Goal: Task Accomplishment & Management: Use online tool/utility

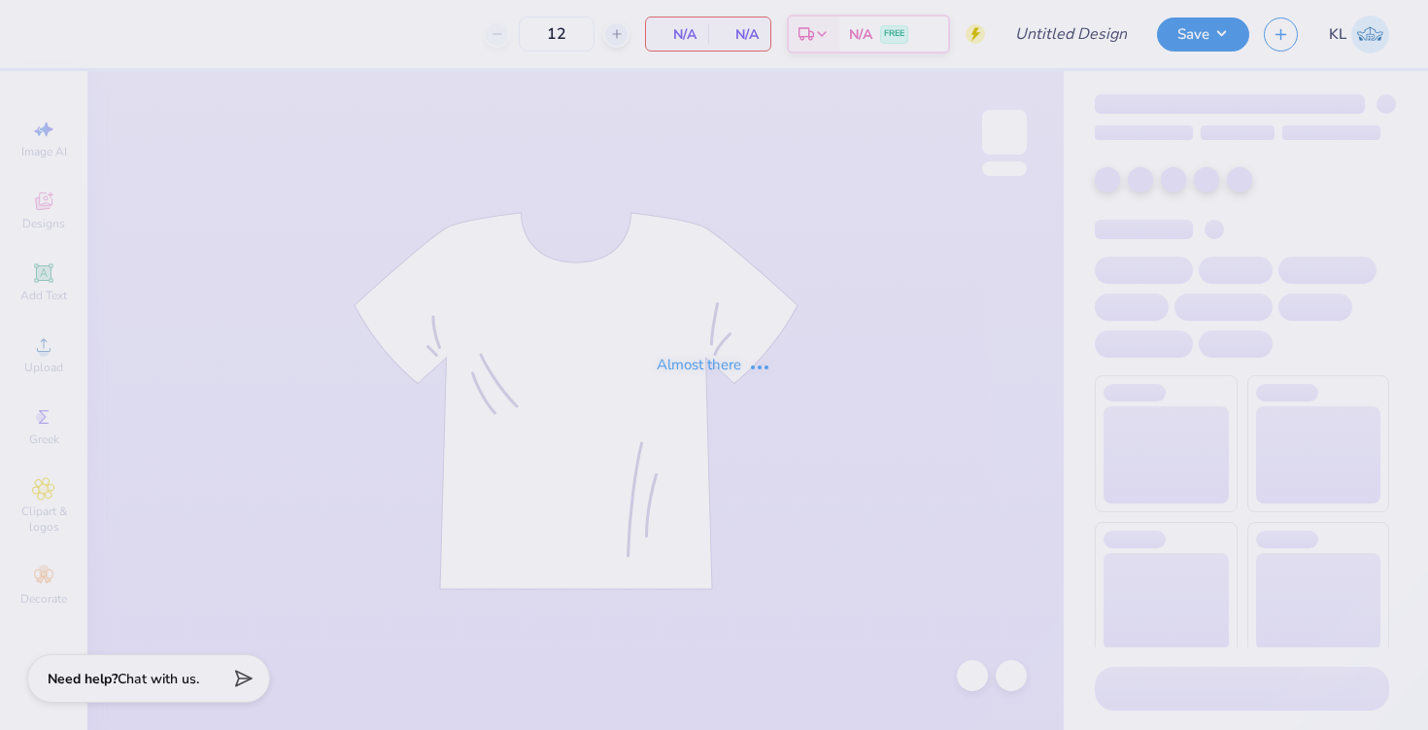
type input "KKG Fall GAD Shirts"
type input "24"
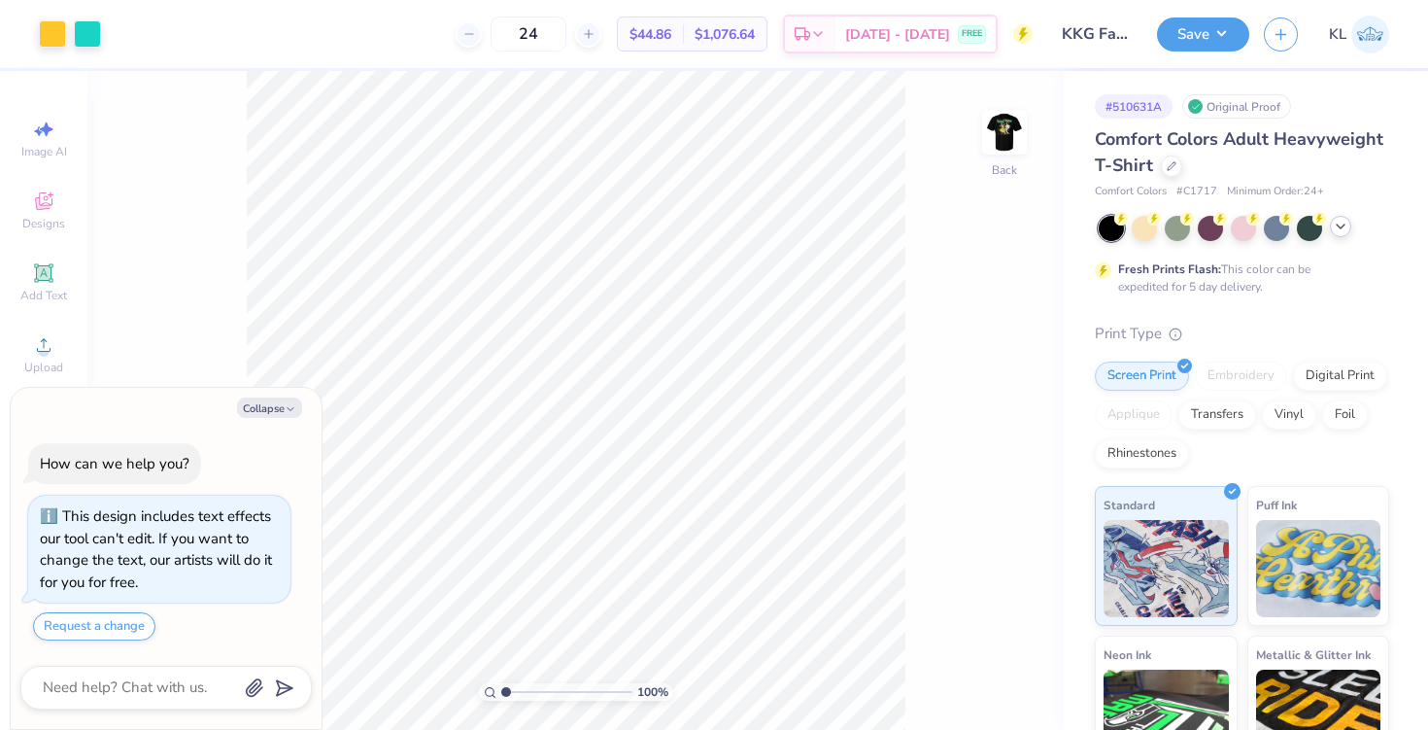
click at [1341, 227] on polyline at bounding box center [1341, 226] width 8 height 4
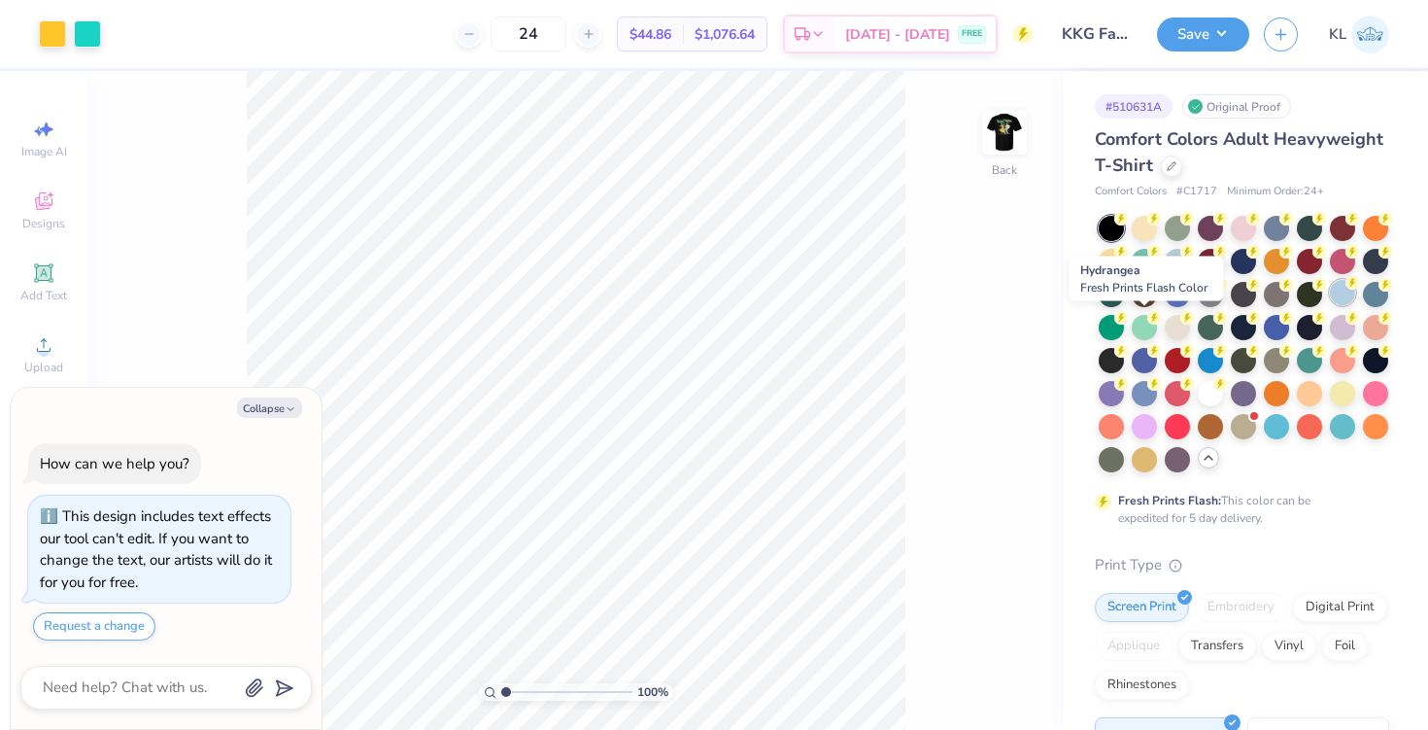
click at [1330, 305] on div at bounding box center [1342, 292] width 25 height 25
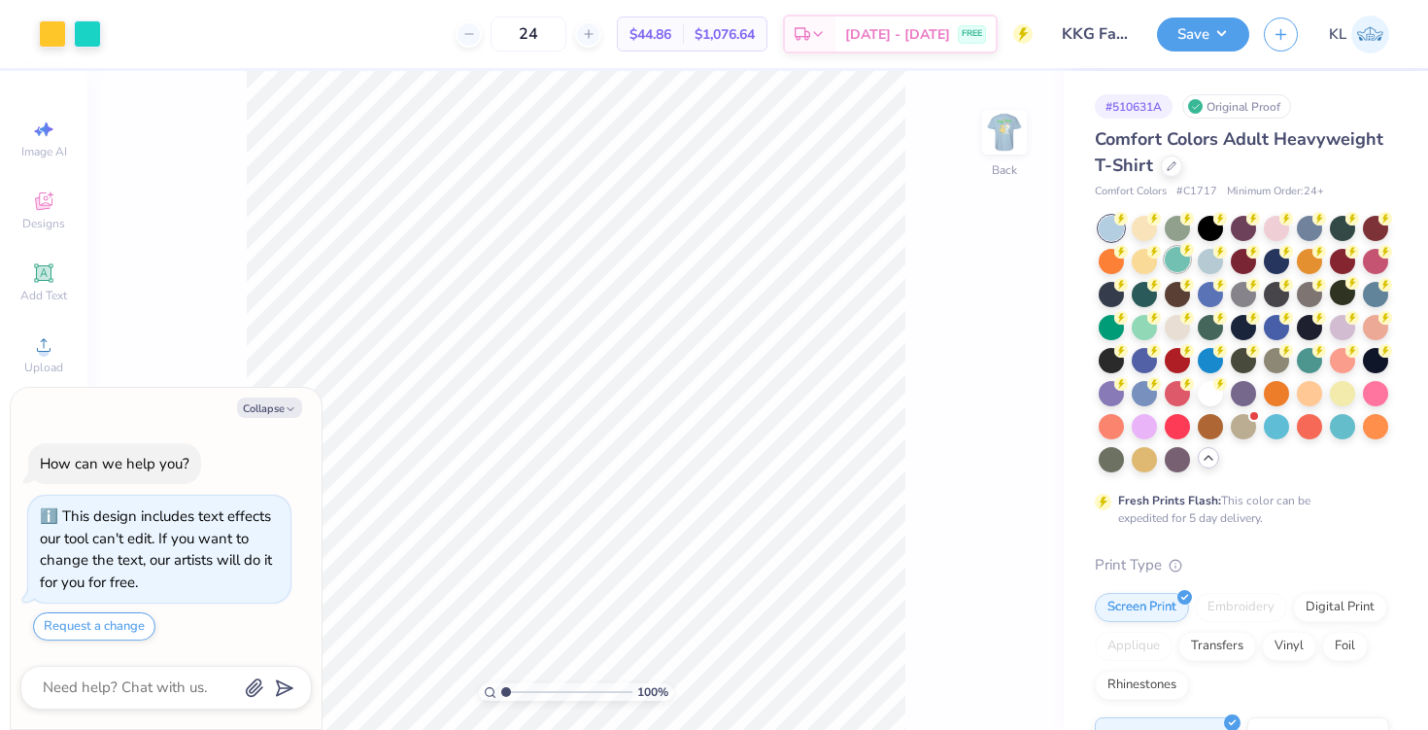
click at [1190, 256] on div at bounding box center [1177, 259] width 25 height 25
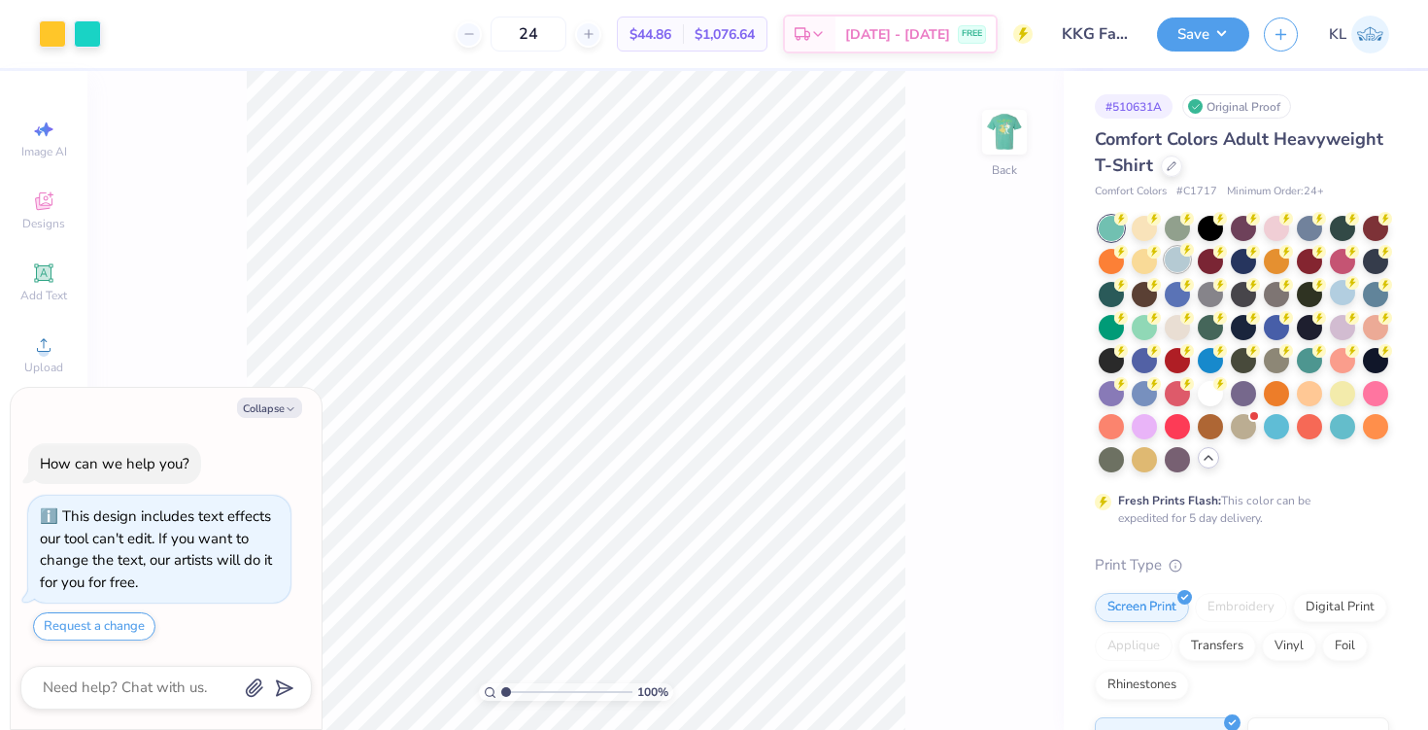
click at [1190, 257] on div at bounding box center [1177, 259] width 25 height 25
click at [998, 104] on div "100 % Back" at bounding box center [575, 400] width 976 height 659
click at [998, 125] on img at bounding box center [1005, 132] width 78 height 78
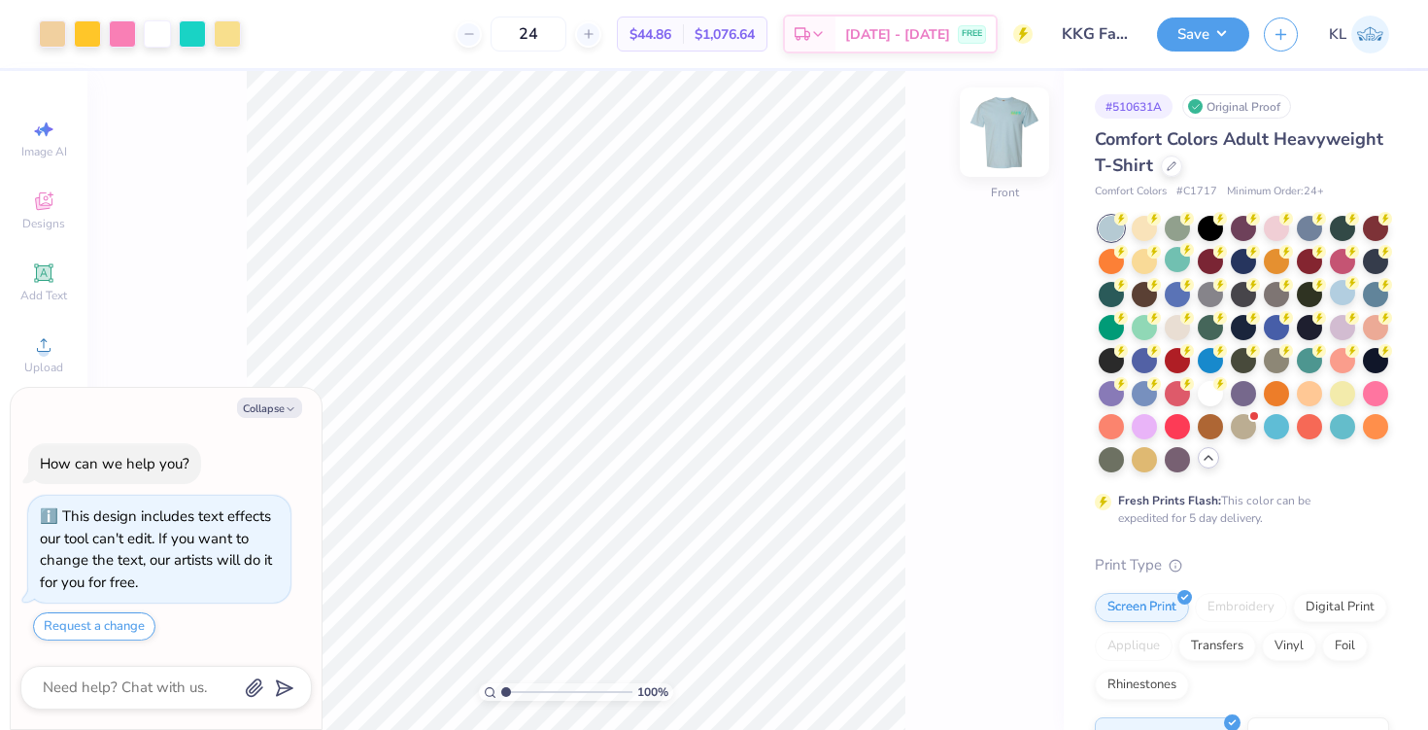
click at [1005, 130] on img at bounding box center [1005, 132] width 78 height 78
click at [1005, 130] on img at bounding box center [1004, 132] width 39 height 39
click at [1330, 404] on div at bounding box center [1342, 391] width 25 height 25
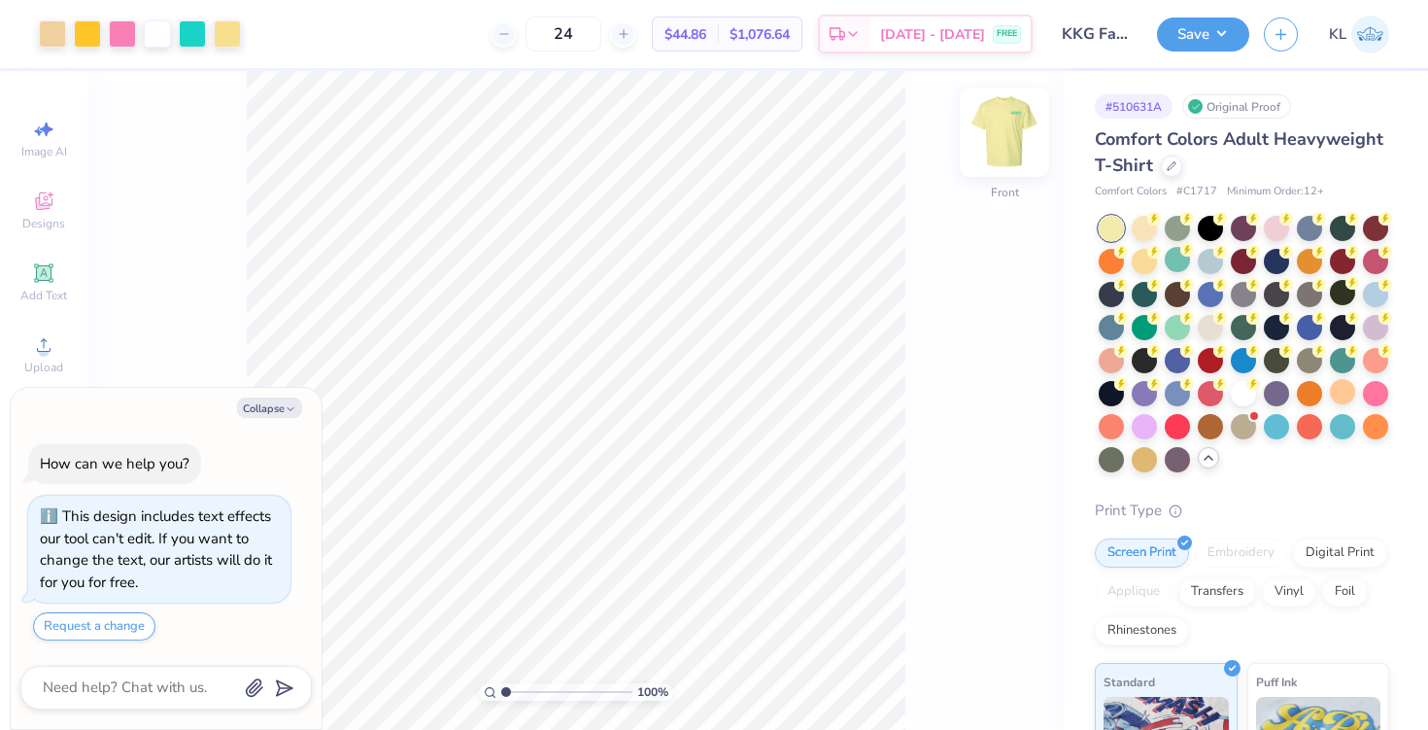
click at [995, 144] on img at bounding box center [1005, 132] width 78 height 78
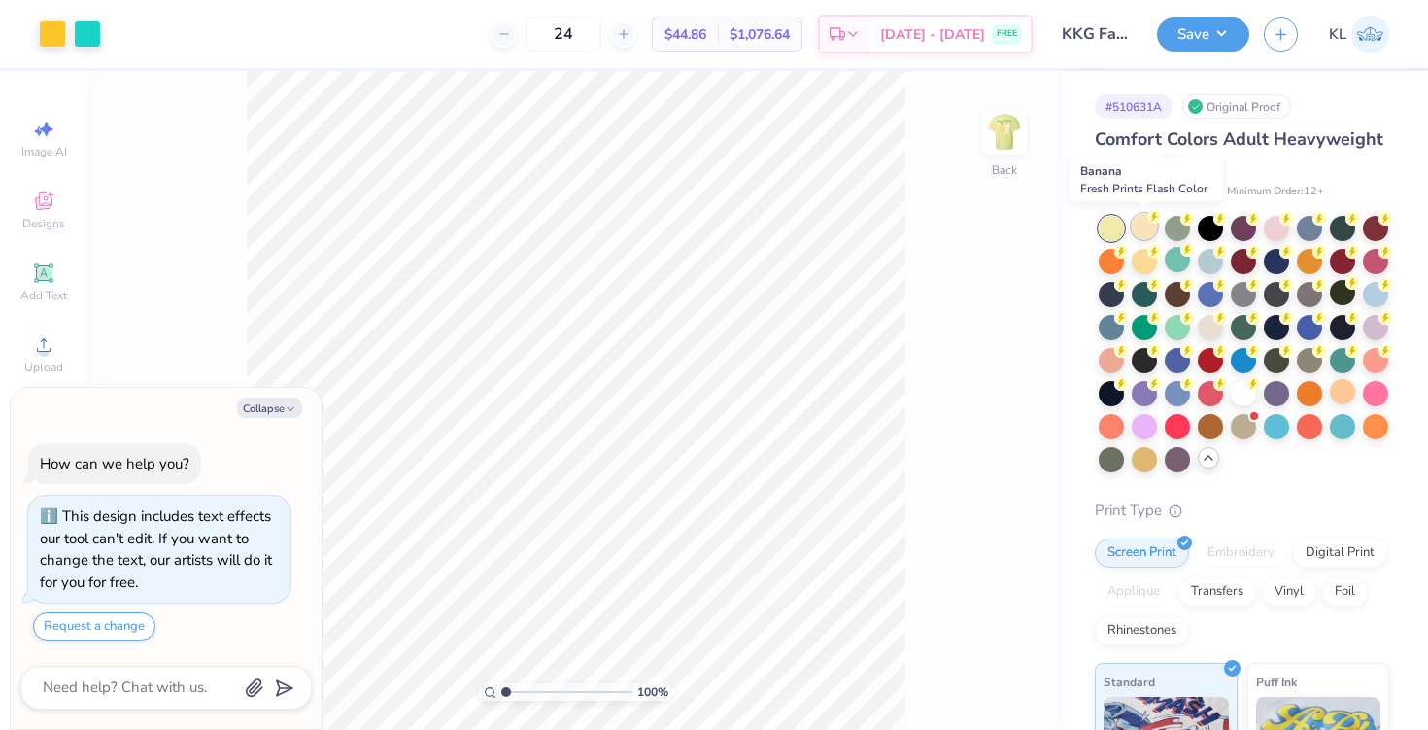
click at [1140, 222] on div at bounding box center [1144, 226] width 25 height 25
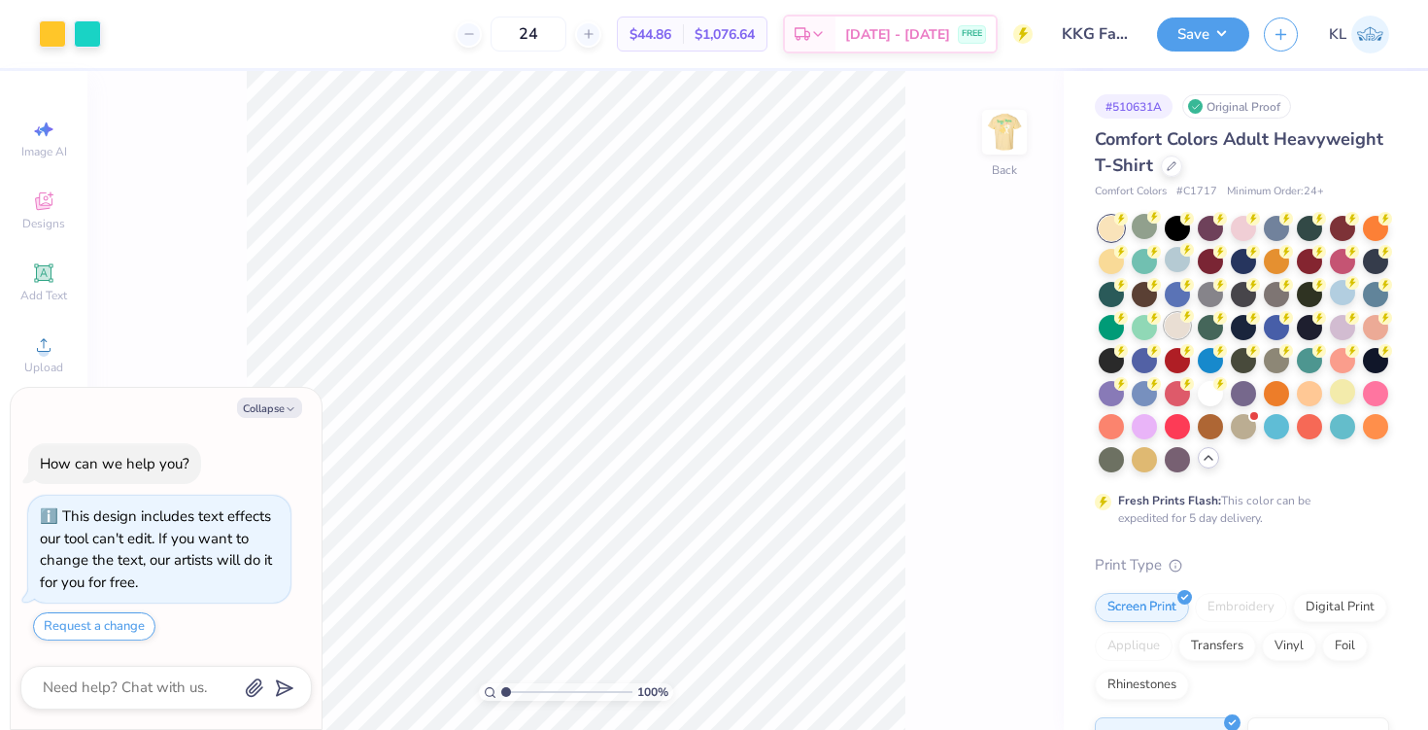
click at [1190, 331] on div at bounding box center [1177, 325] width 25 height 25
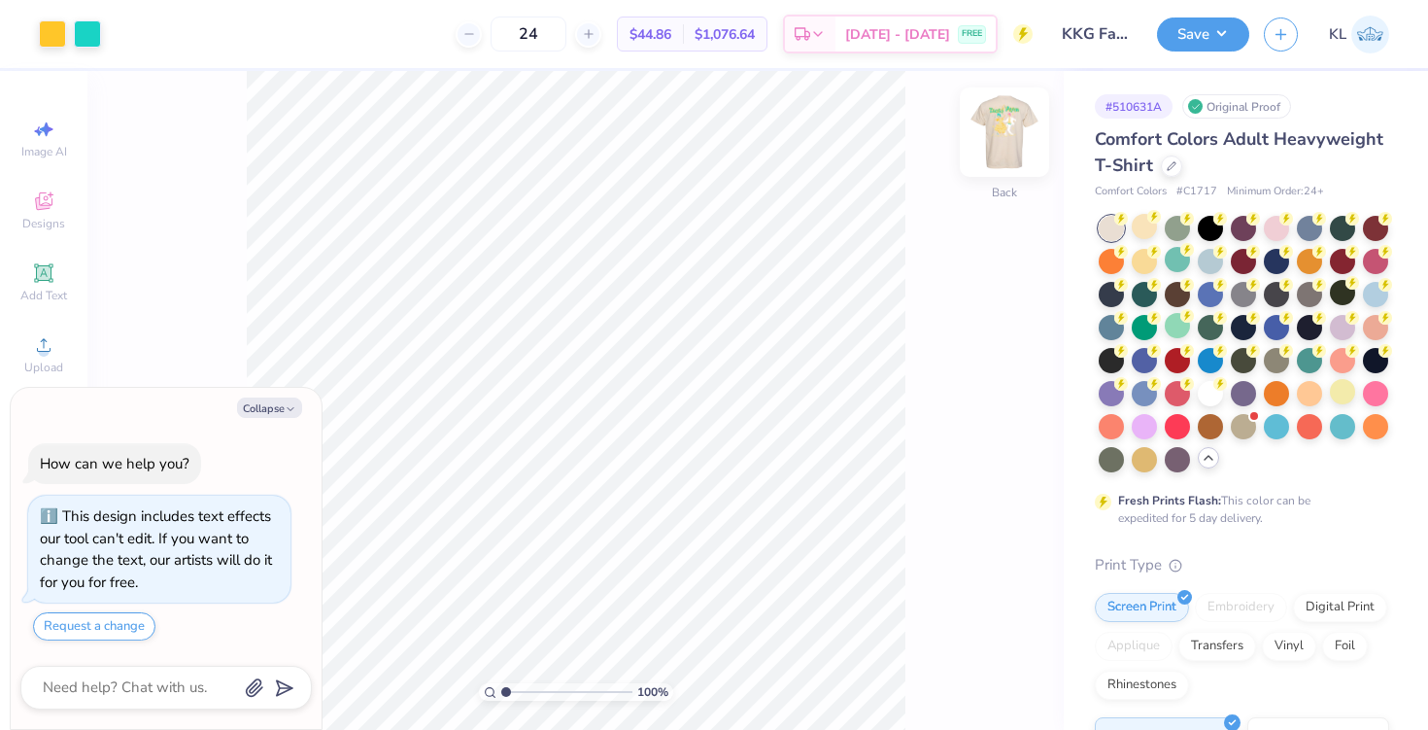
click at [1000, 128] on img at bounding box center [1005, 132] width 78 height 78
click at [998, 135] on img at bounding box center [1005, 132] width 78 height 78
click at [1363, 305] on div at bounding box center [1375, 292] width 25 height 25
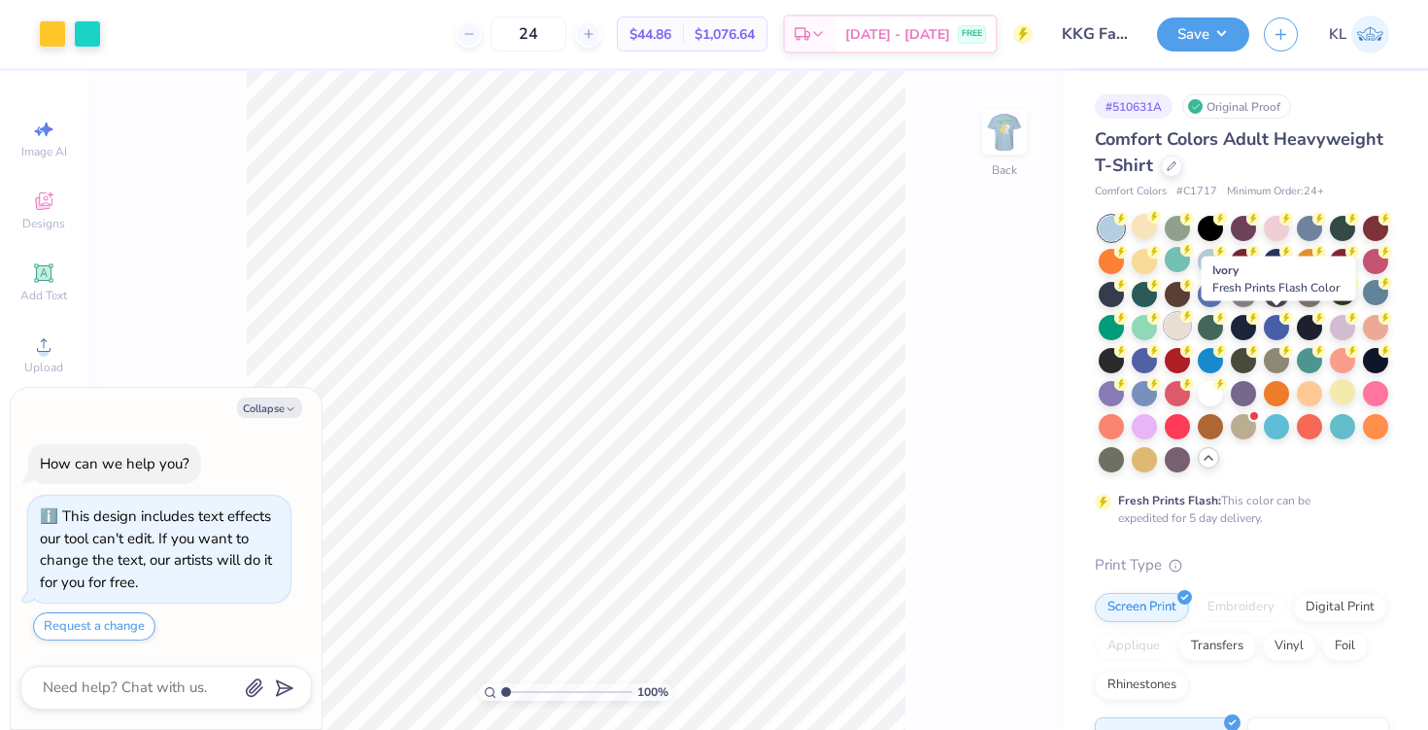
click at [1190, 325] on div at bounding box center [1177, 325] width 25 height 25
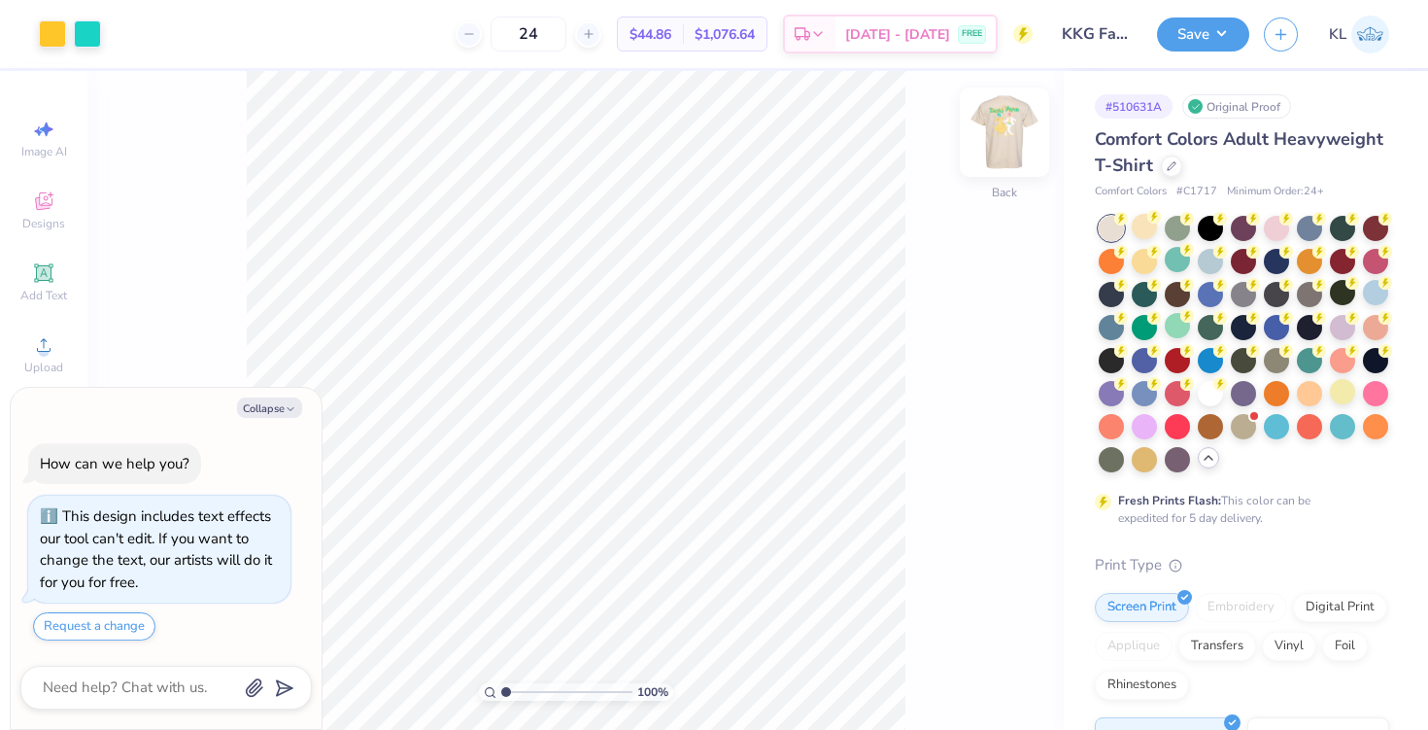
click at [1005, 138] on img at bounding box center [1005, 132] width 78 height 78
click at [1005, 138] on img at bounding box center [1004, 132] width 39 height 39
click at [1010, 116] on img at bounding box center [1005, 132] width 78 height 78
click at [1007, 140] on img at bounding box center [1005, 132] width 78 height 78
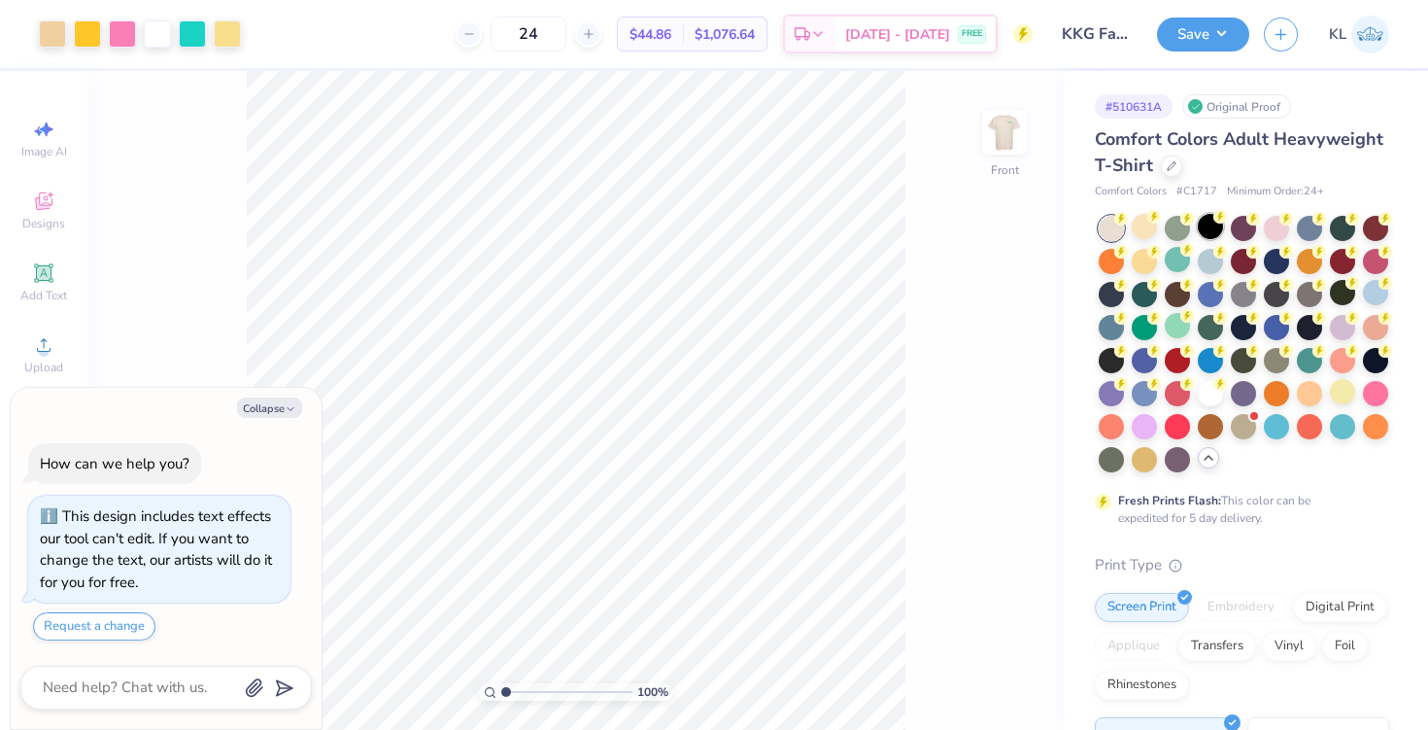
click at [1209, 221] on div at bounding box center [1210, 226] width 25 height 25
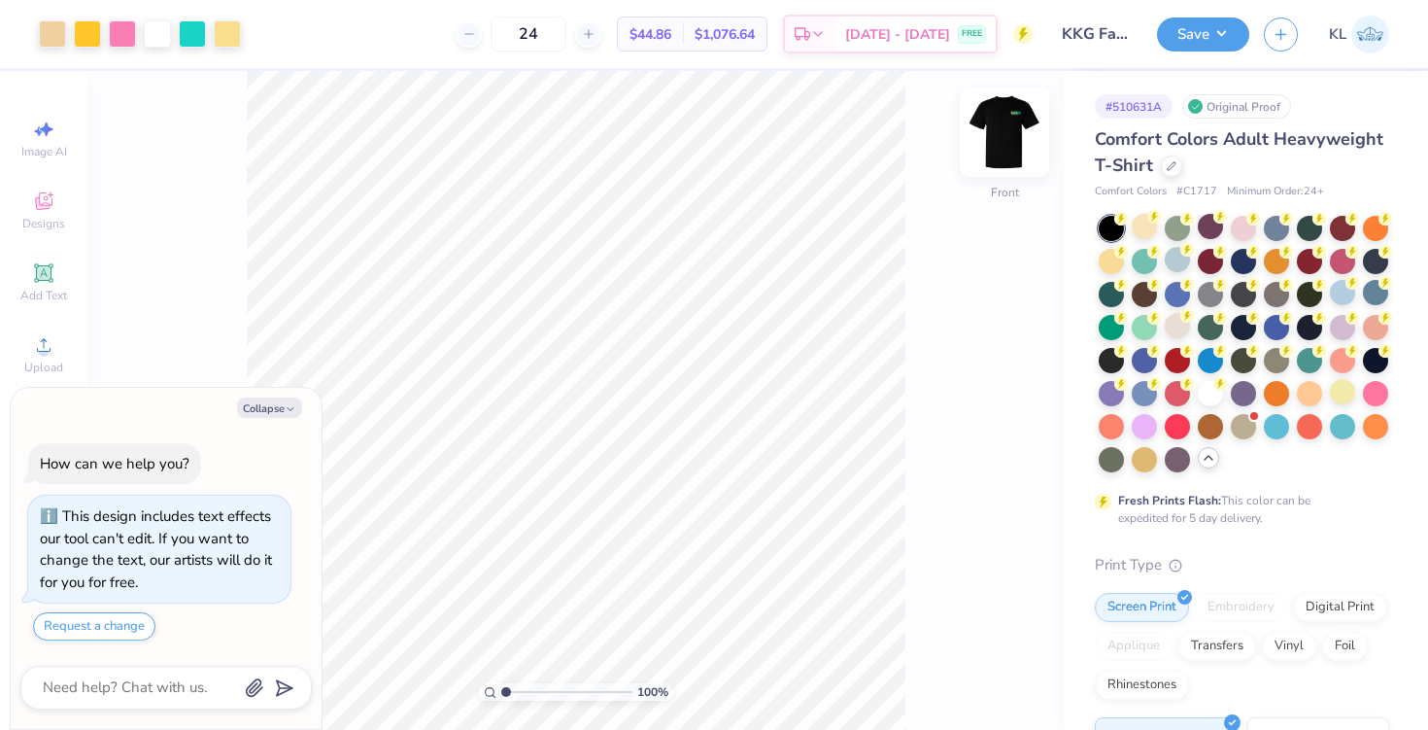
click at [1011, 127] on img at bounding box center [1005, 132] width 78 height 78
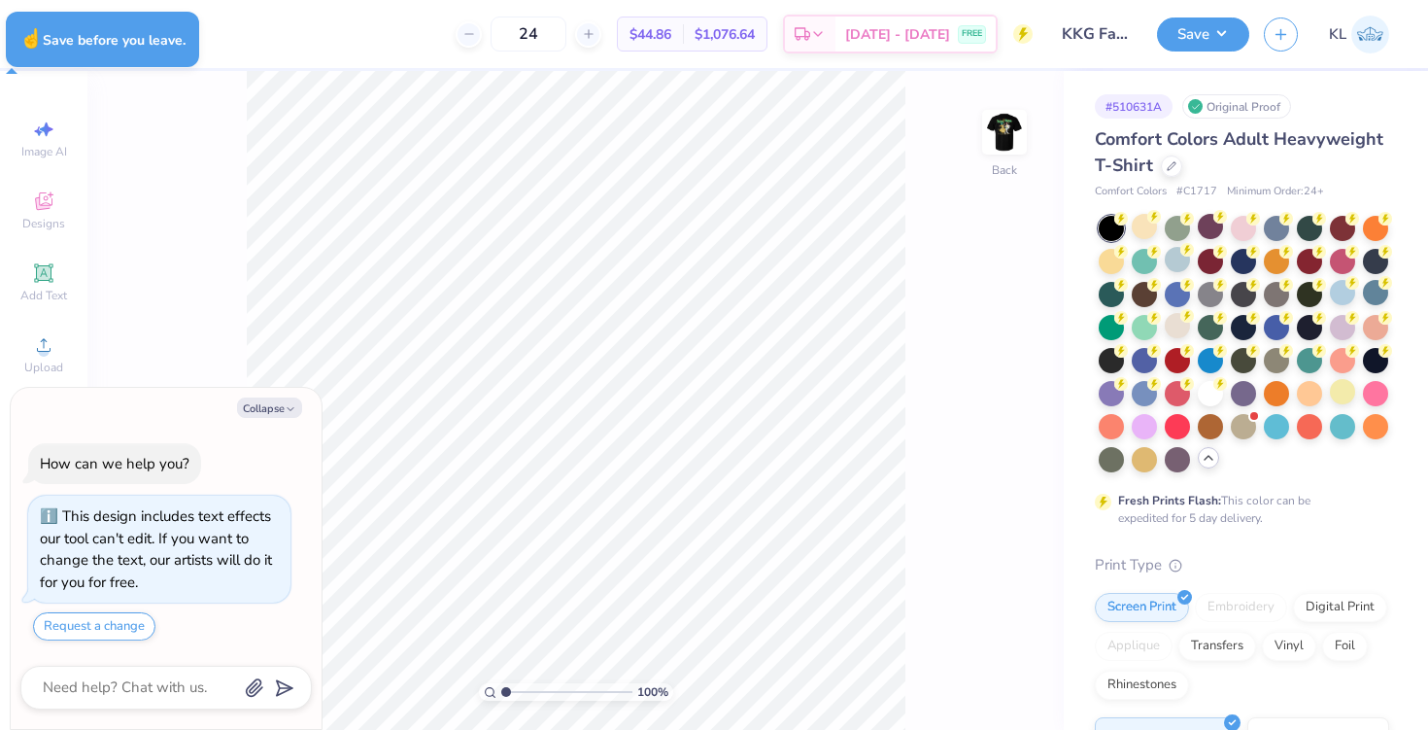
type textarea "x"
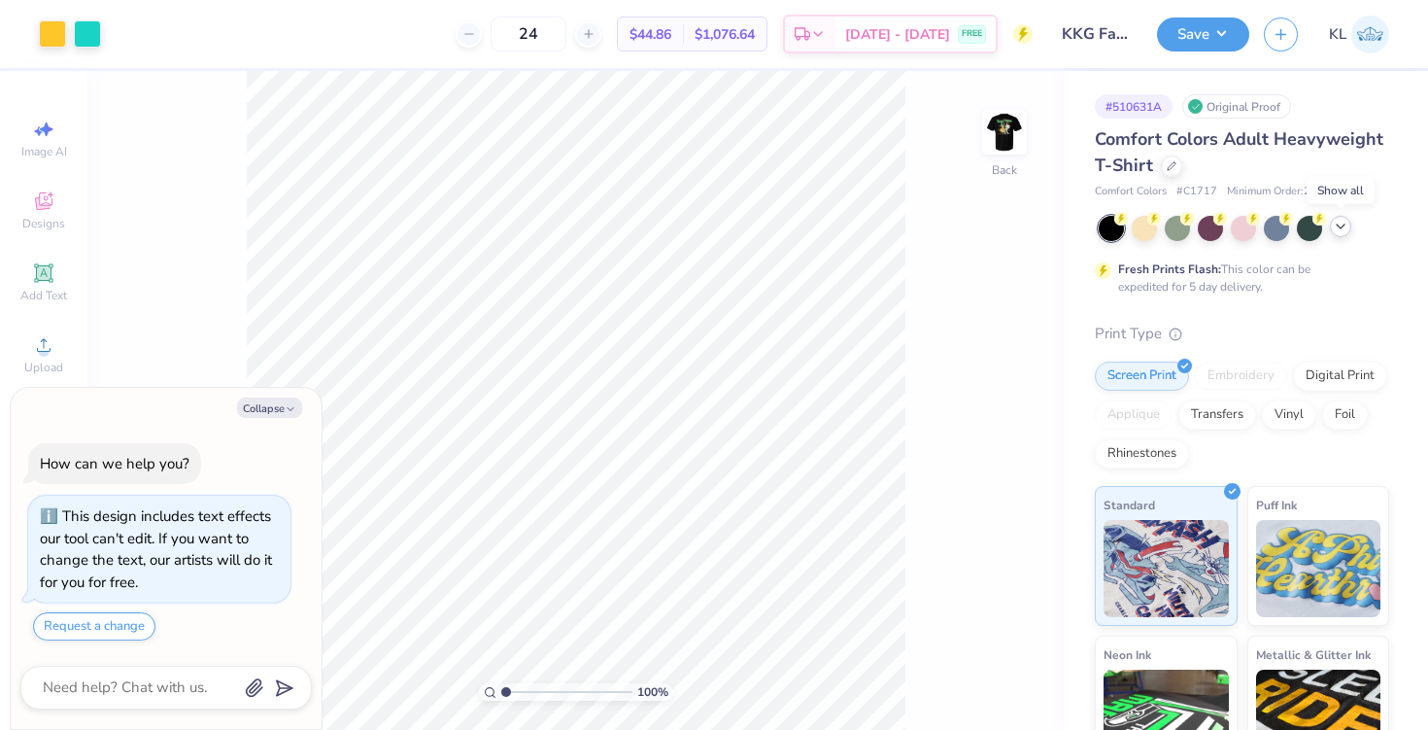
click at [1340, 227] on polyline at bounding box center [1341, 226] width 8 height 4
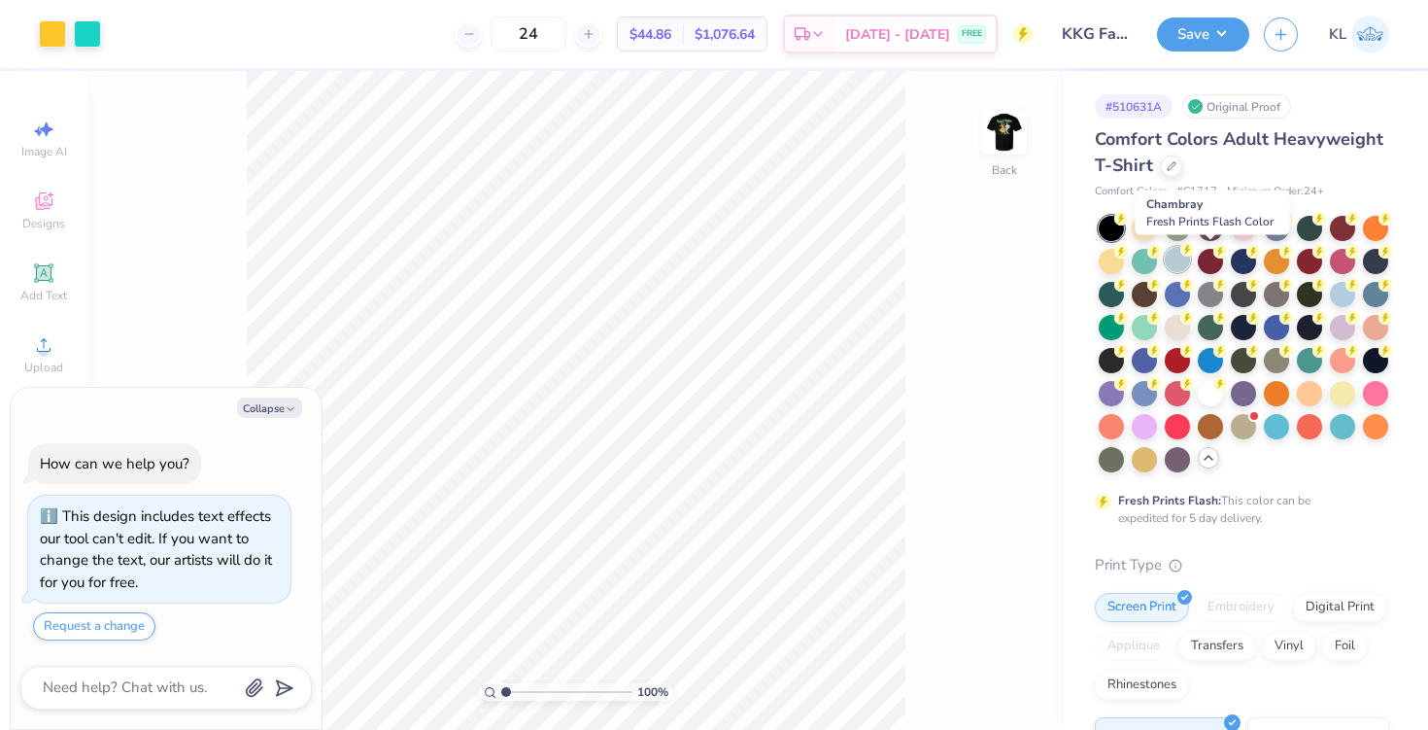
click at [1190, 260] on div at bounding box center [1177, 259] width 25 height 25
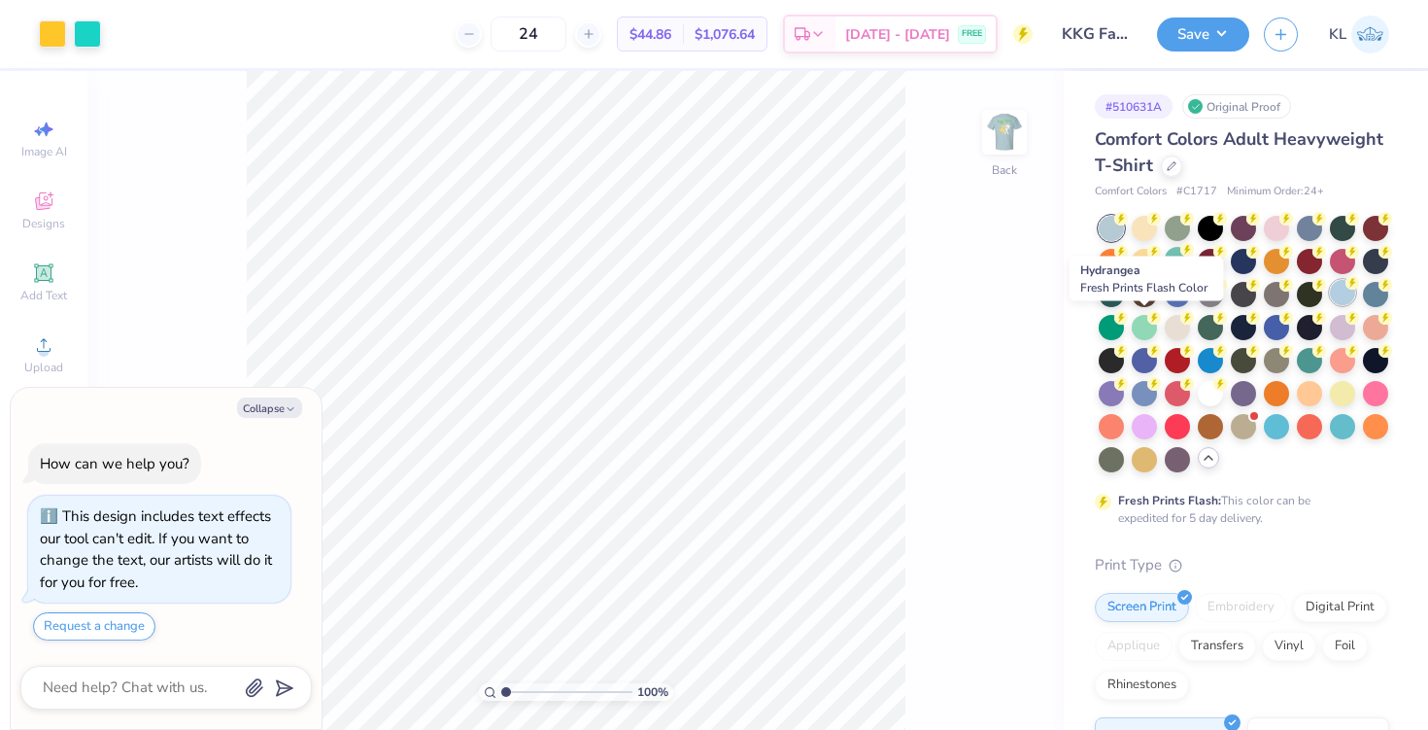
click at [1330, 305] on div at bounding box center [1342, 292] width 25 height 25
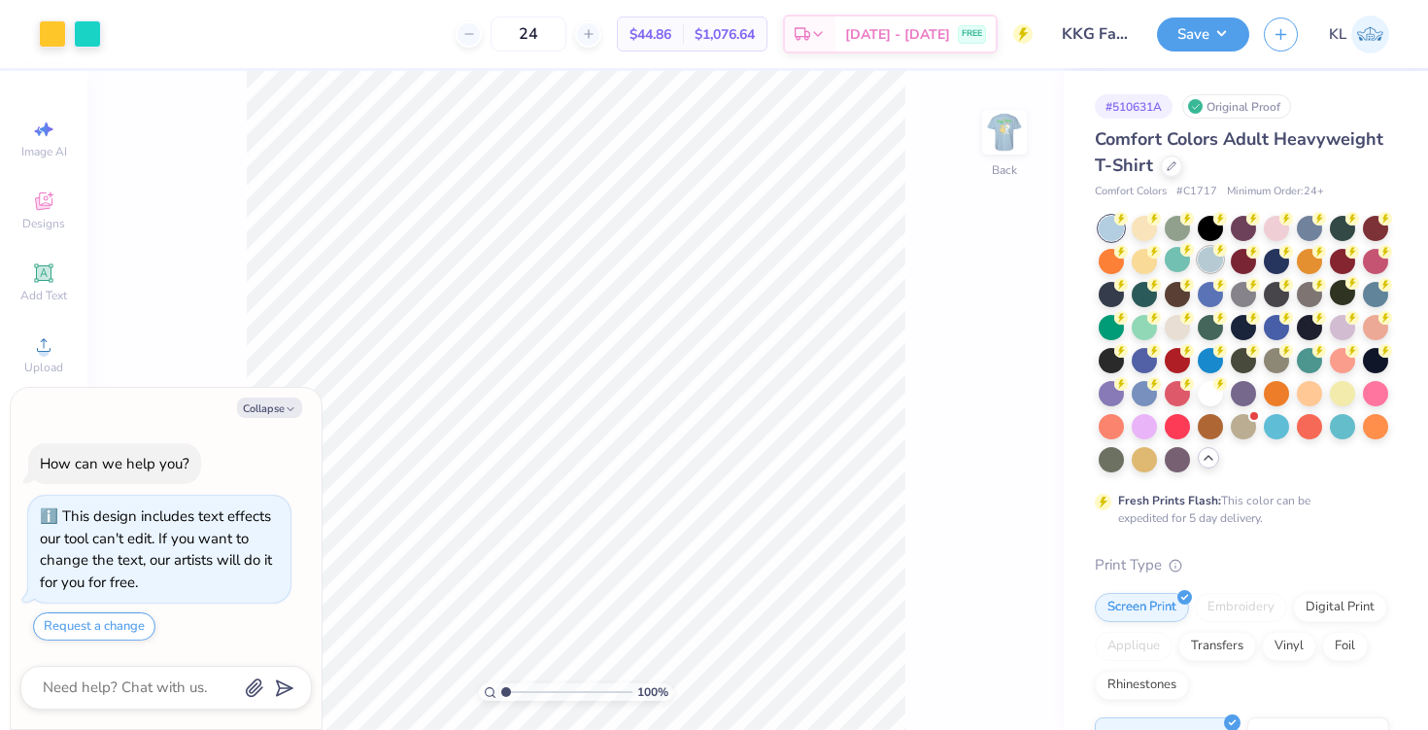
click at [1223, 265] on div at bounding box center [1210, 259] width 25 height 25
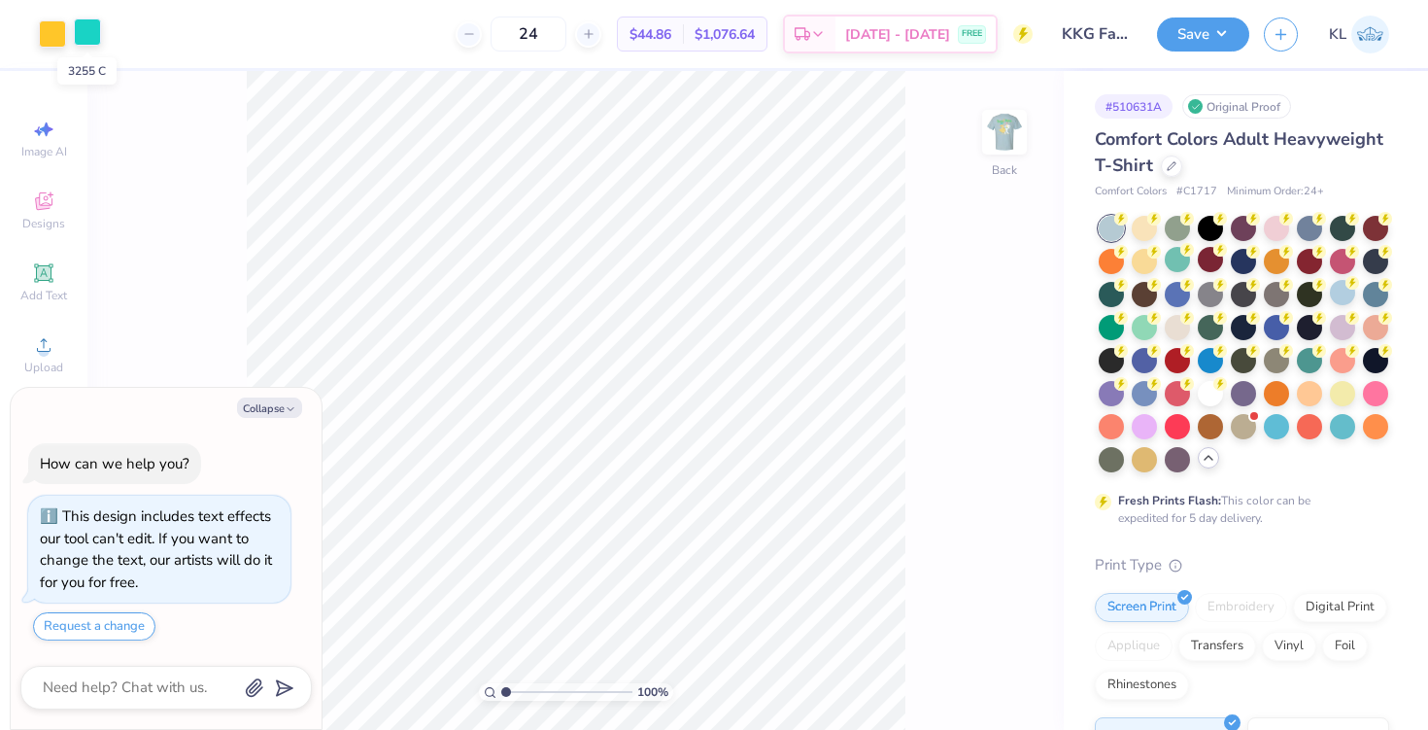
click at [89, 29] on div at bounding box center [87, 31] width 27 height 27
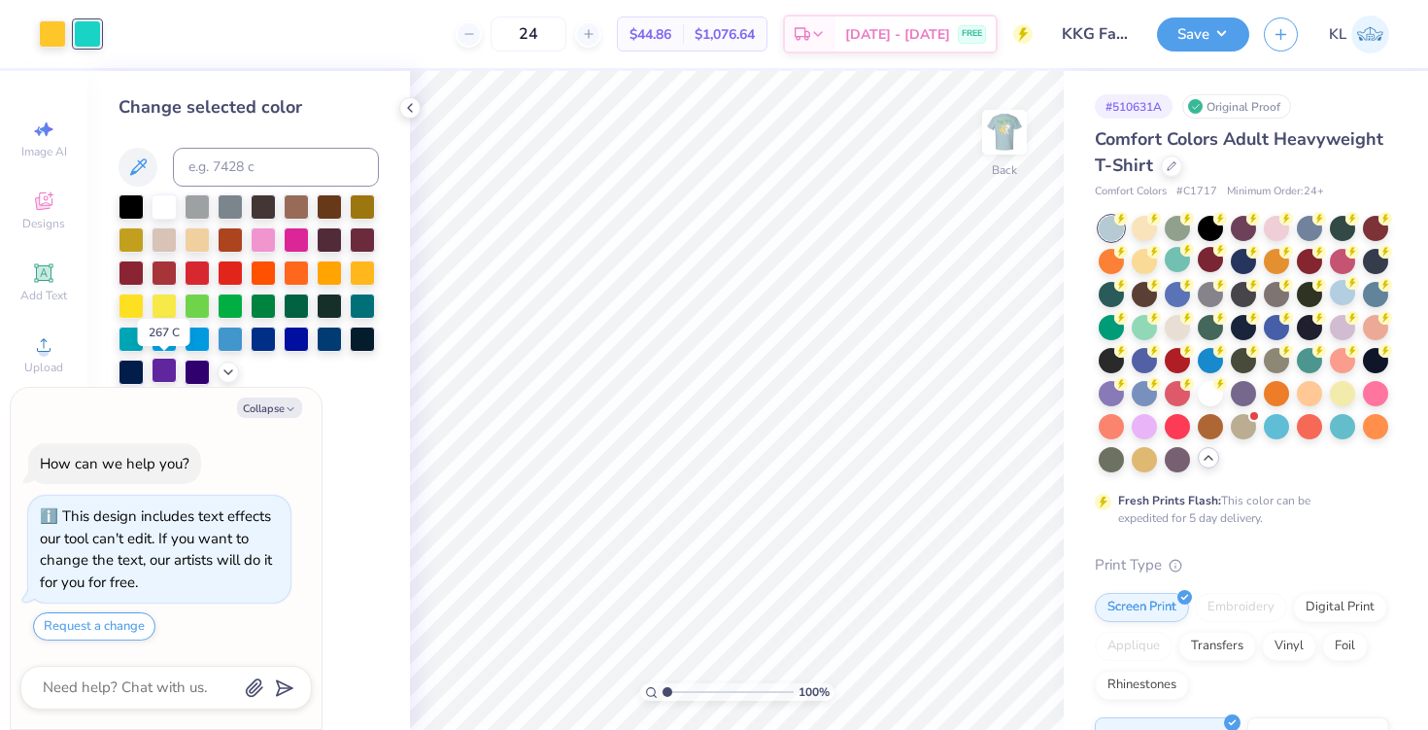
click at [164, 369] on div at bounding box center [164, 370] width 25 height 25
click at [1005, 122] on img at bounding box center [1005, 132] width 78 height 78
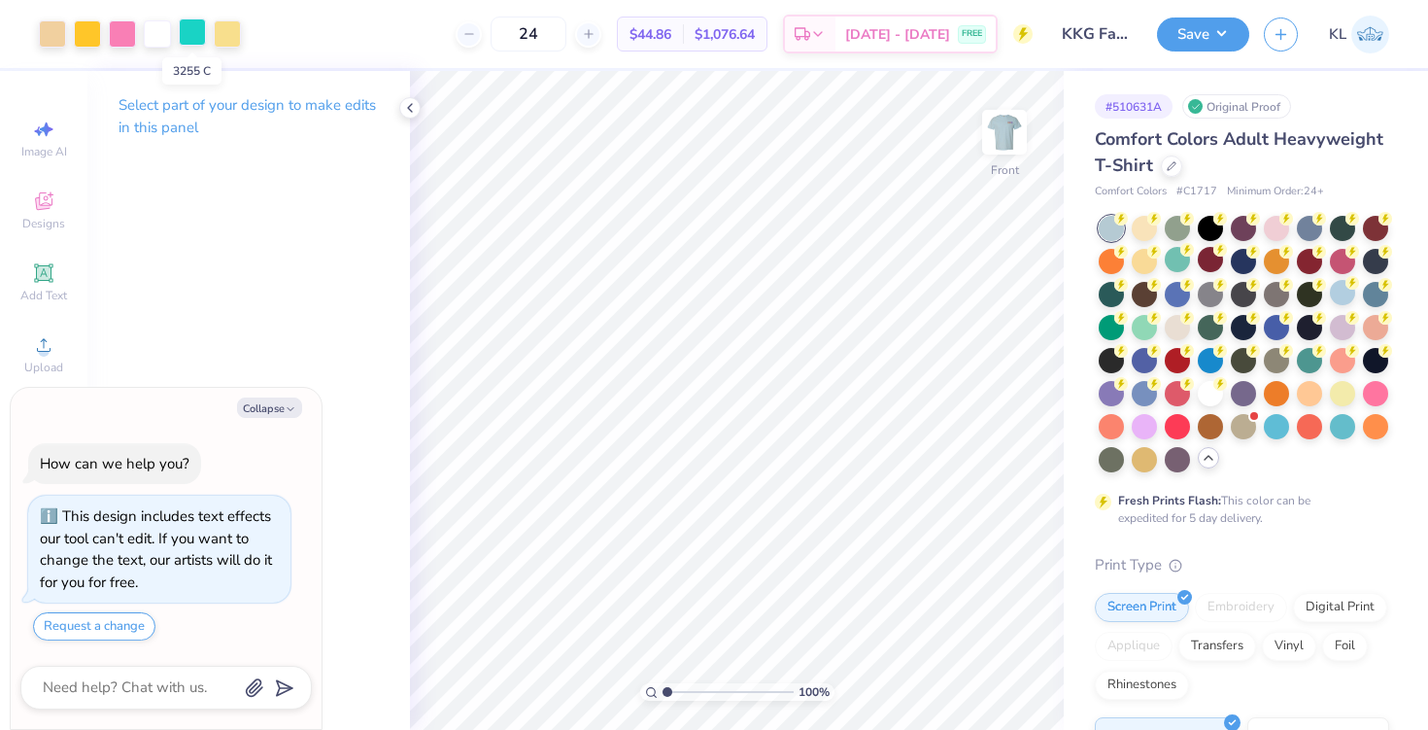
click at [191, 34] on div at bounding box center [192, 31] width 27 height 27
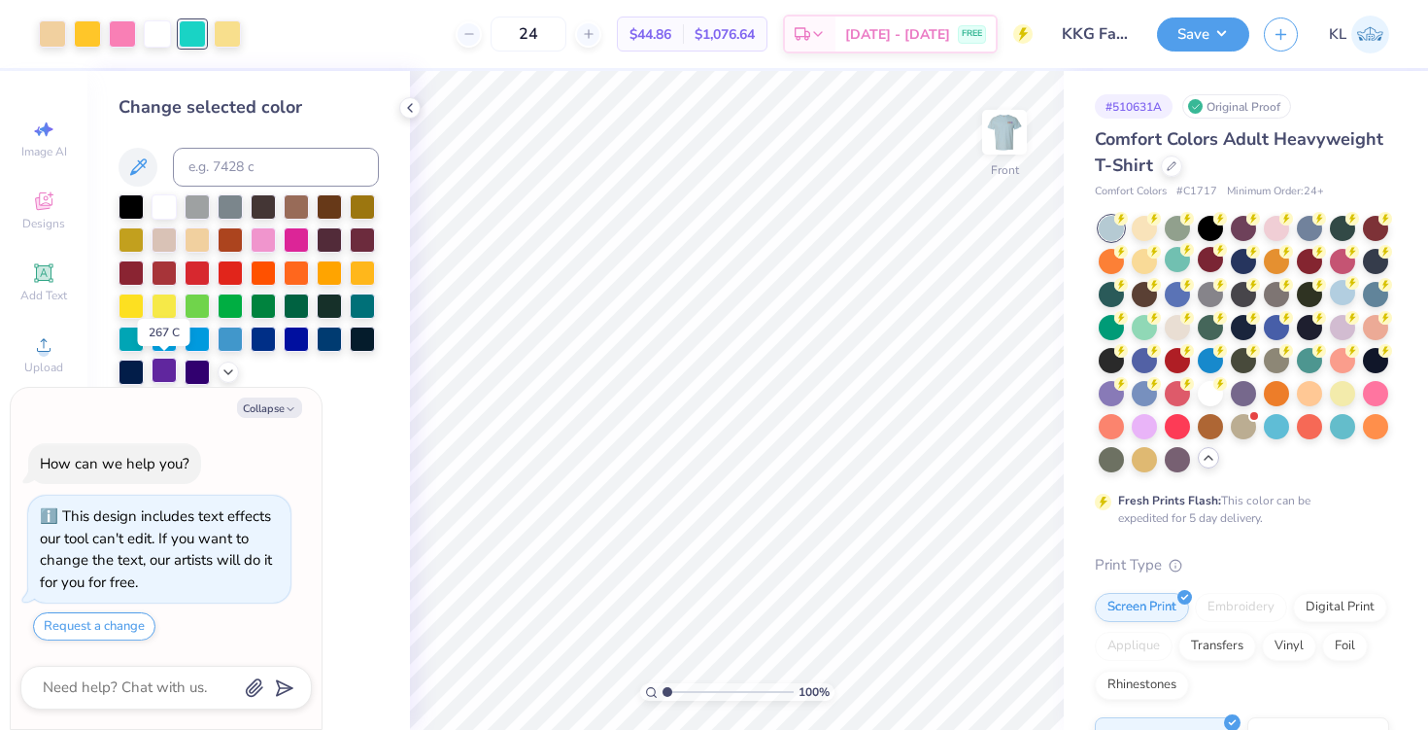
click at [168, 359] on div at bounding box center [164, 370] width 25 height 25
click at [1000, 133] on img at bounding box center [1005, 132] width 78 height 78
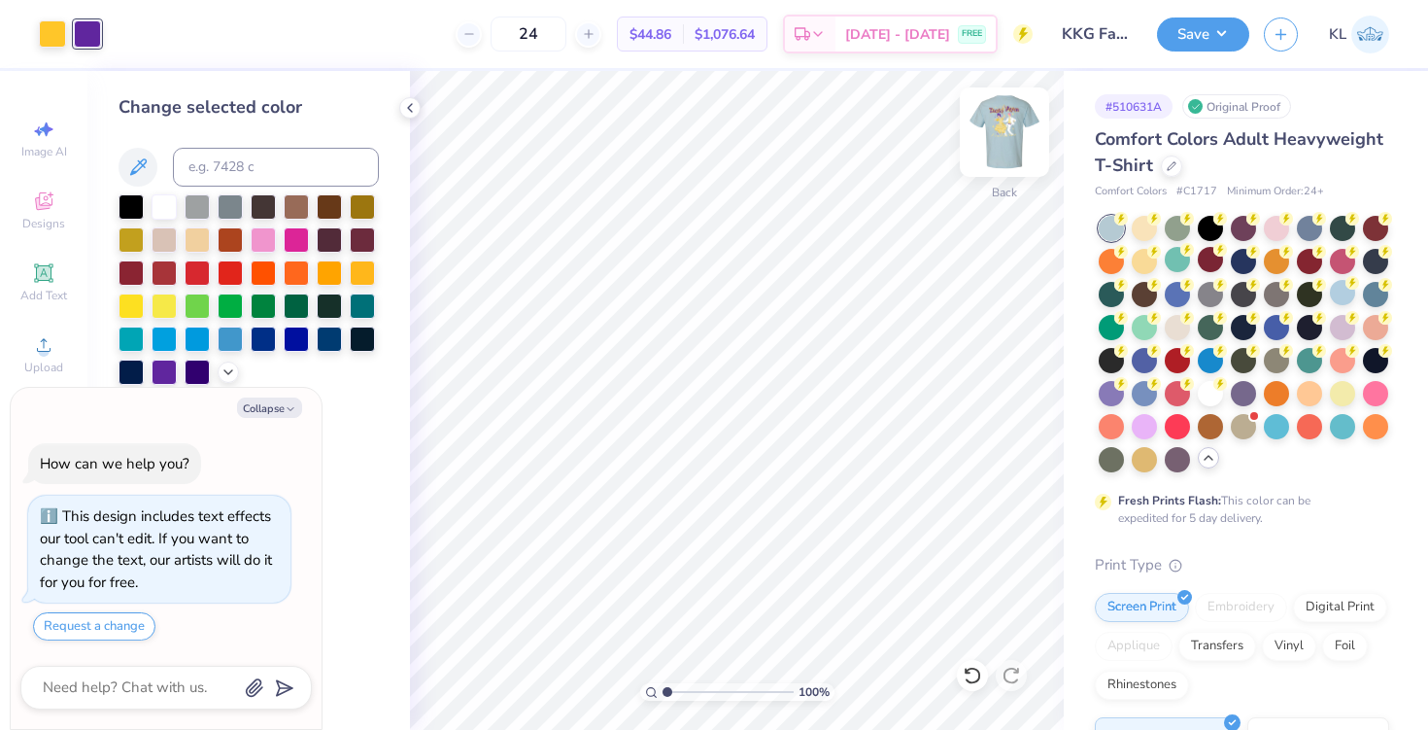
click at [1000, 132] on img at bounding box center [1005, 132] width 78 height 78
click at [89, 31] on div at bounding box center [87, 31] width 27 height 27
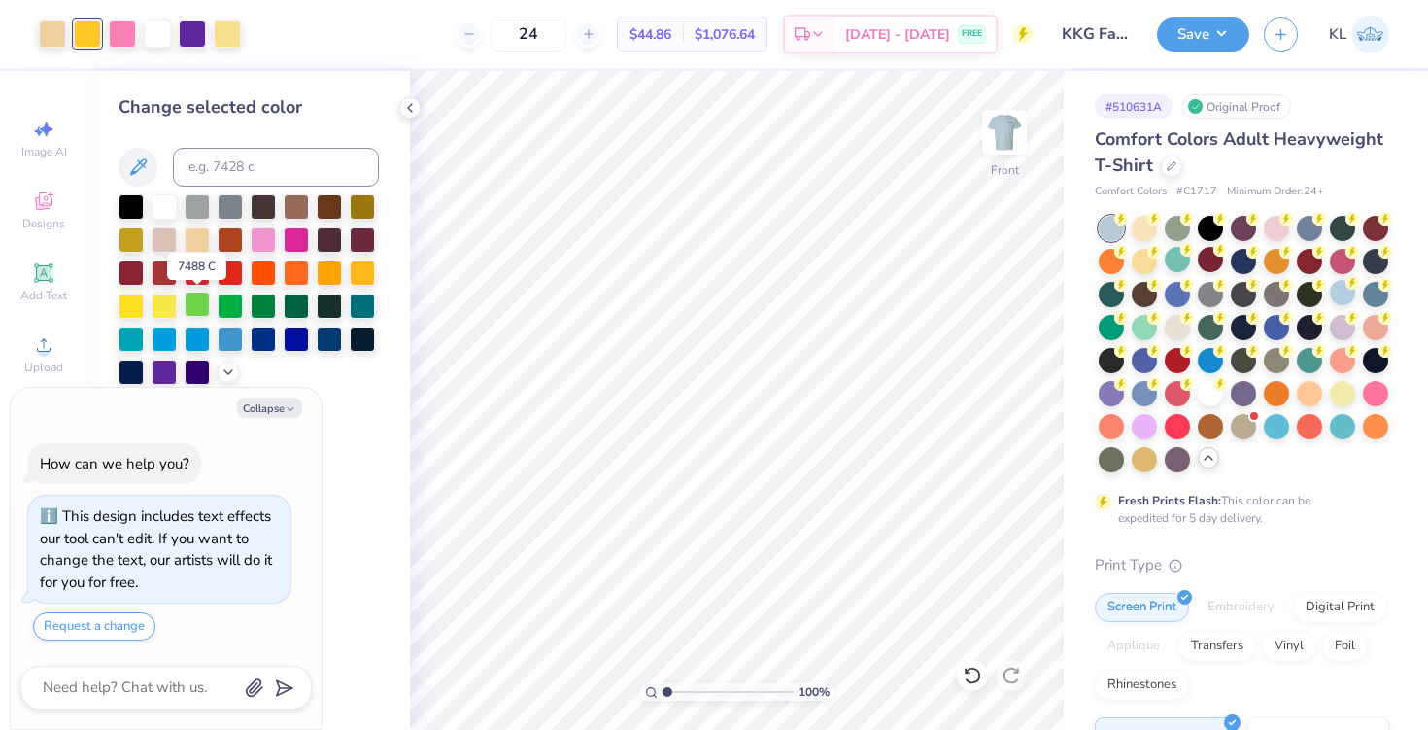
click at [199, 300] on div at bounding box center [197, 303] width 25 height 25
click at [230, 303] on div at bounding box center [230, 303] width 25 height 25
click at [1019, 128] on img at bounding box center [1005, 132] width 78 height 78
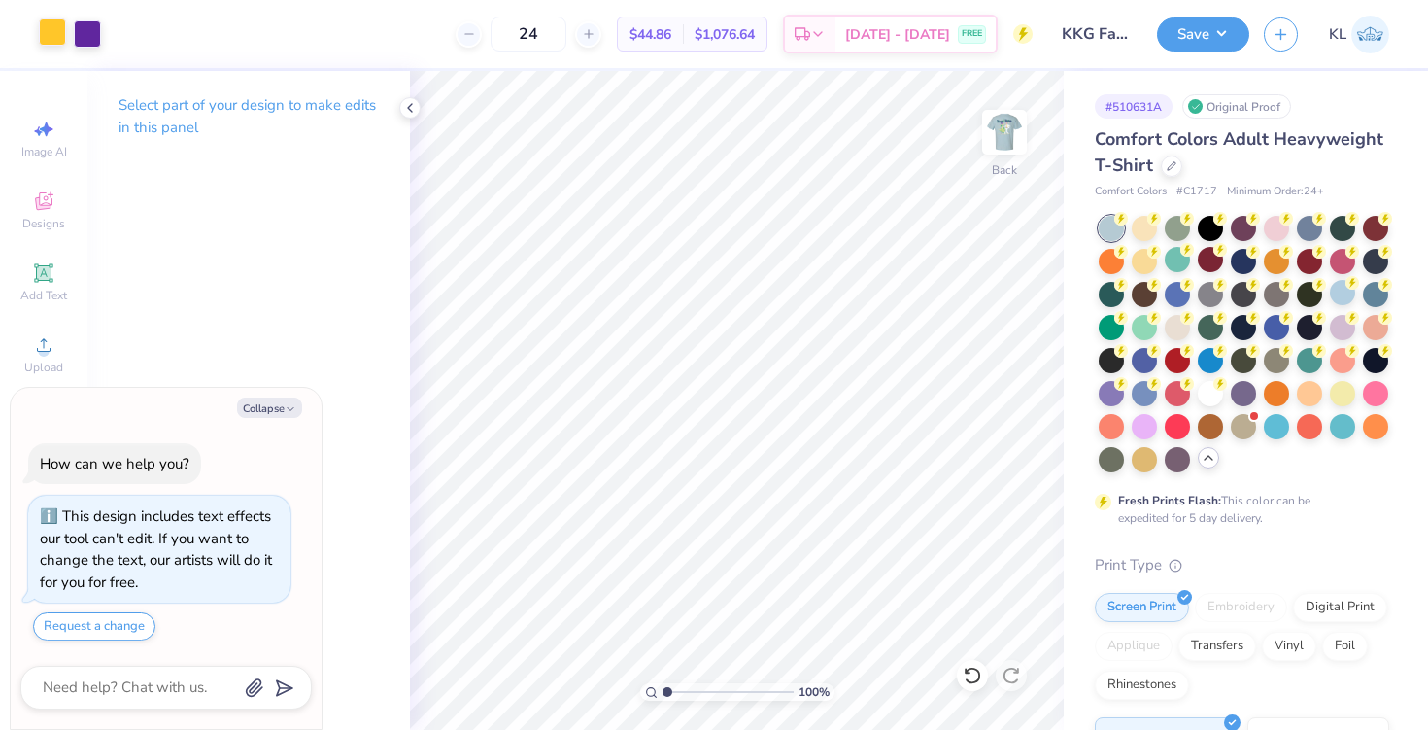
click at [58, 37] on div at bounding box center [52, 31] width 27 height 27
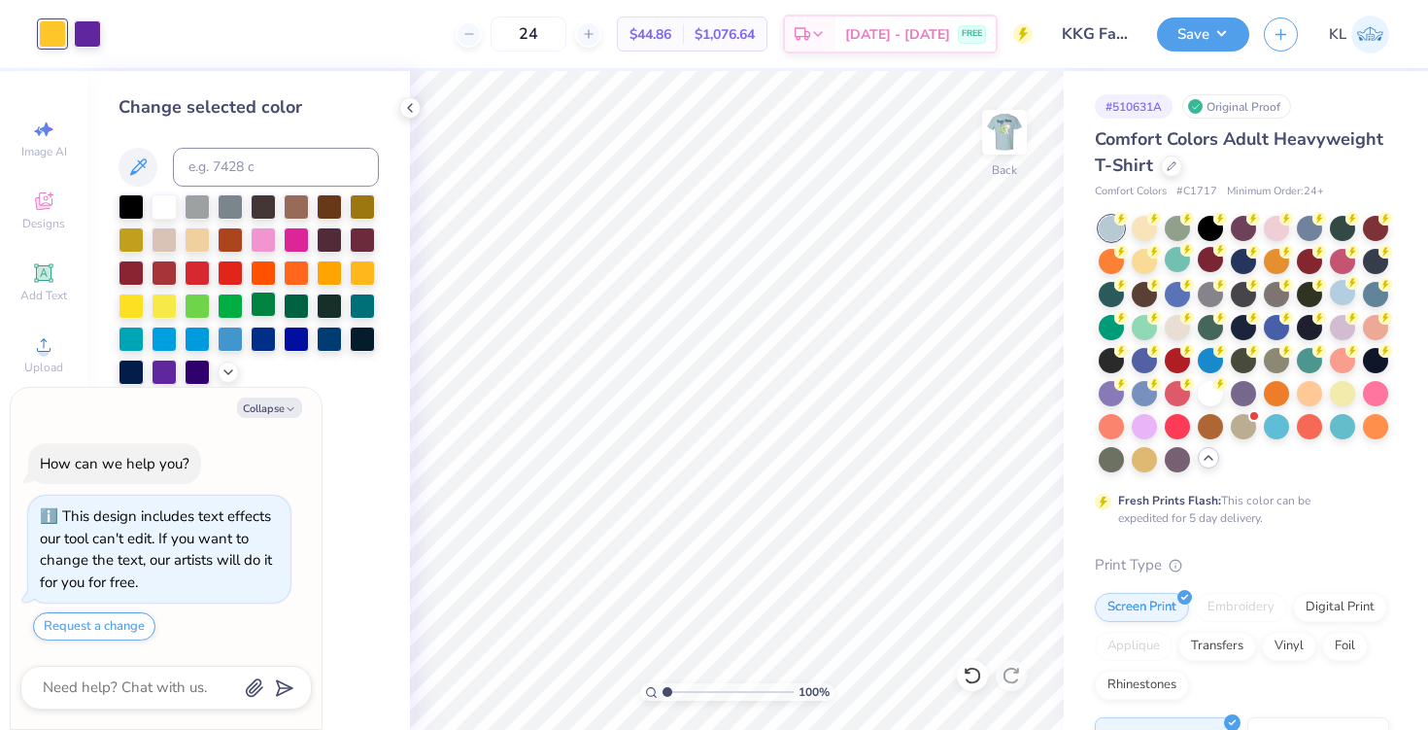
click at [266, 306] on div at bounding box center [263, 303] width 25 height 25
click at [1010, 125] on img at bounding box center [1005, 132] width 78 height 78
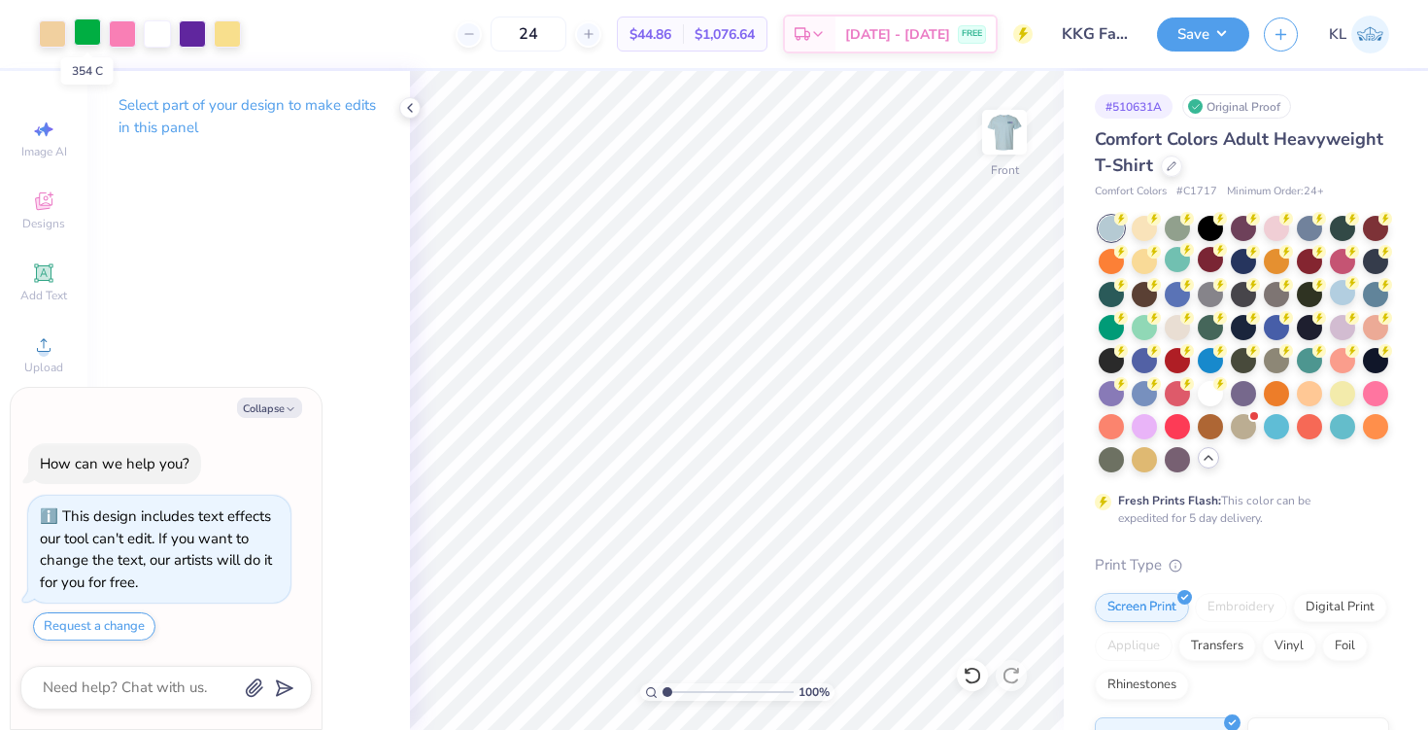
click at [86, 37] on div at bounding box center [87, 31] width 27 height 27
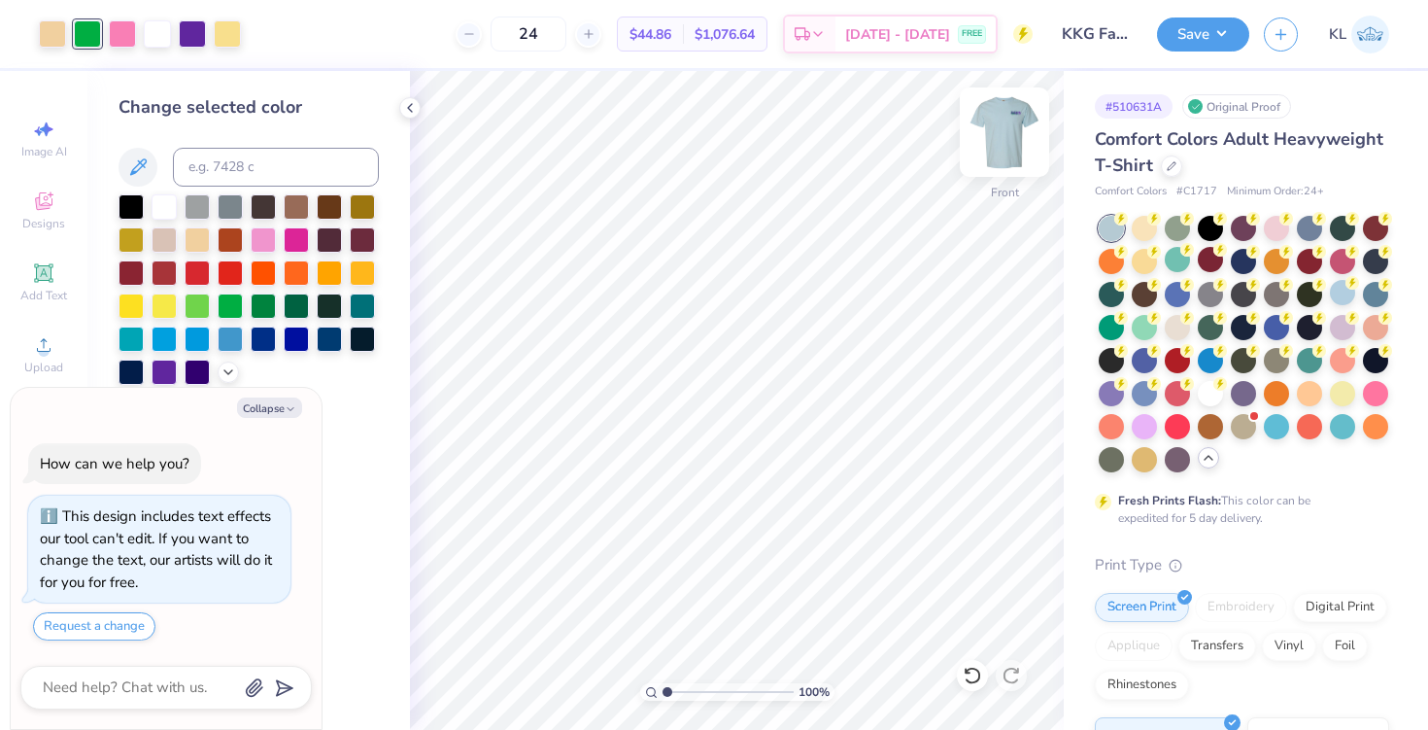
click at [1004, 135] on img at bounding box center [1005, 132] width 78 height 78
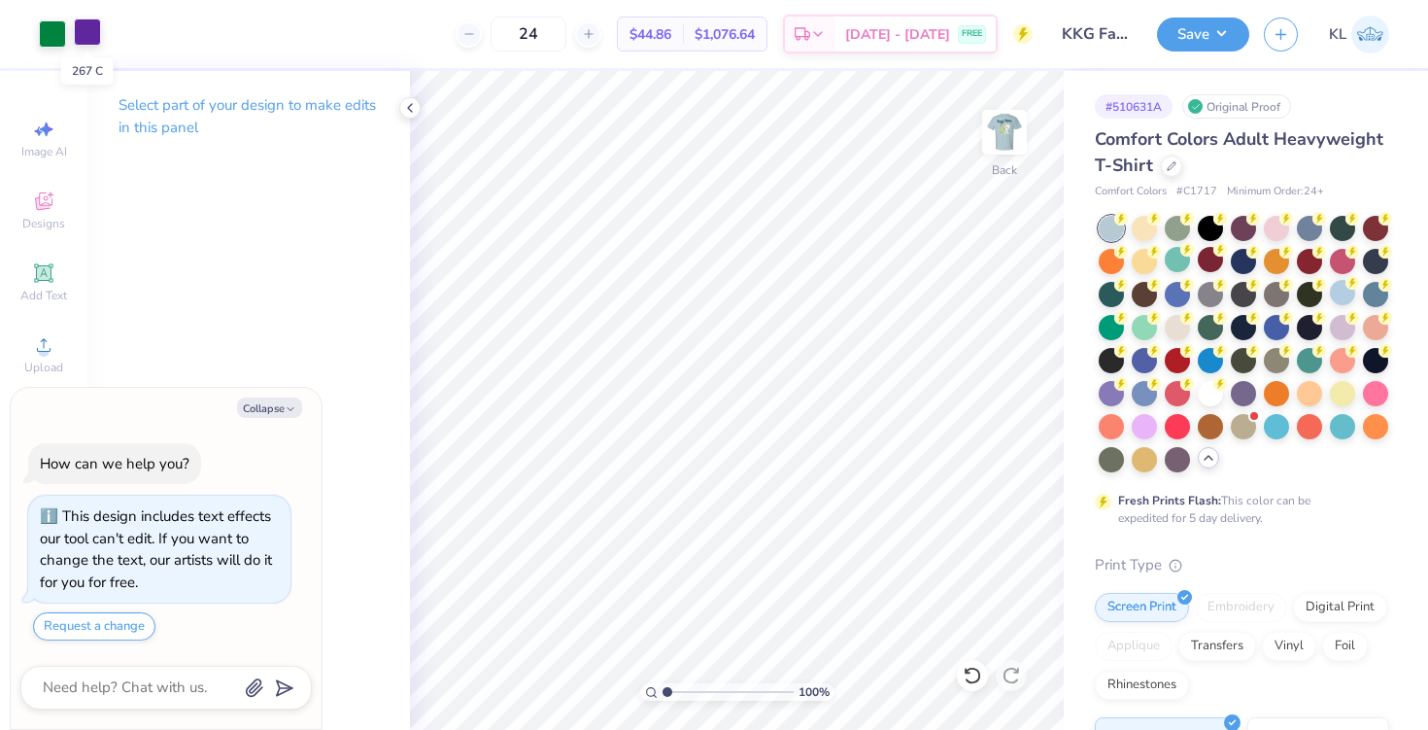
click at [92, 38] on div at bounding box center [87, 31] width 27 height 27
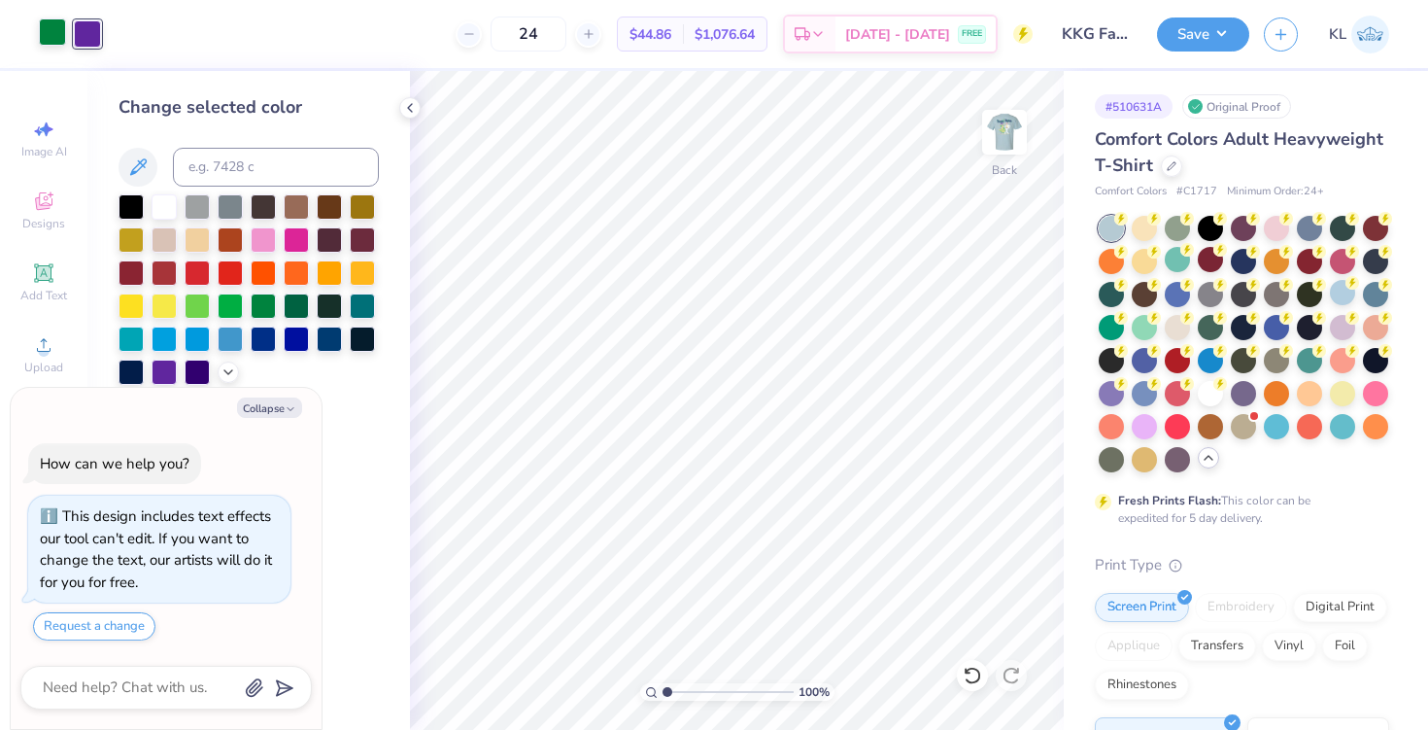
click at [48, 43] on div at bounding box center [52, 31] width 27 height 27
click at [226, 307] on div at bounding box center [230, 303] width 25 height 25
click at [1002, 142] on img at bounding box center [1005, 132] width 78 height 78
click at [224, 39] on div at bounding box center [227, 31] width 27 height 27
click at [266, 171] on input at bounding box center [276, 167] width 206 height 39
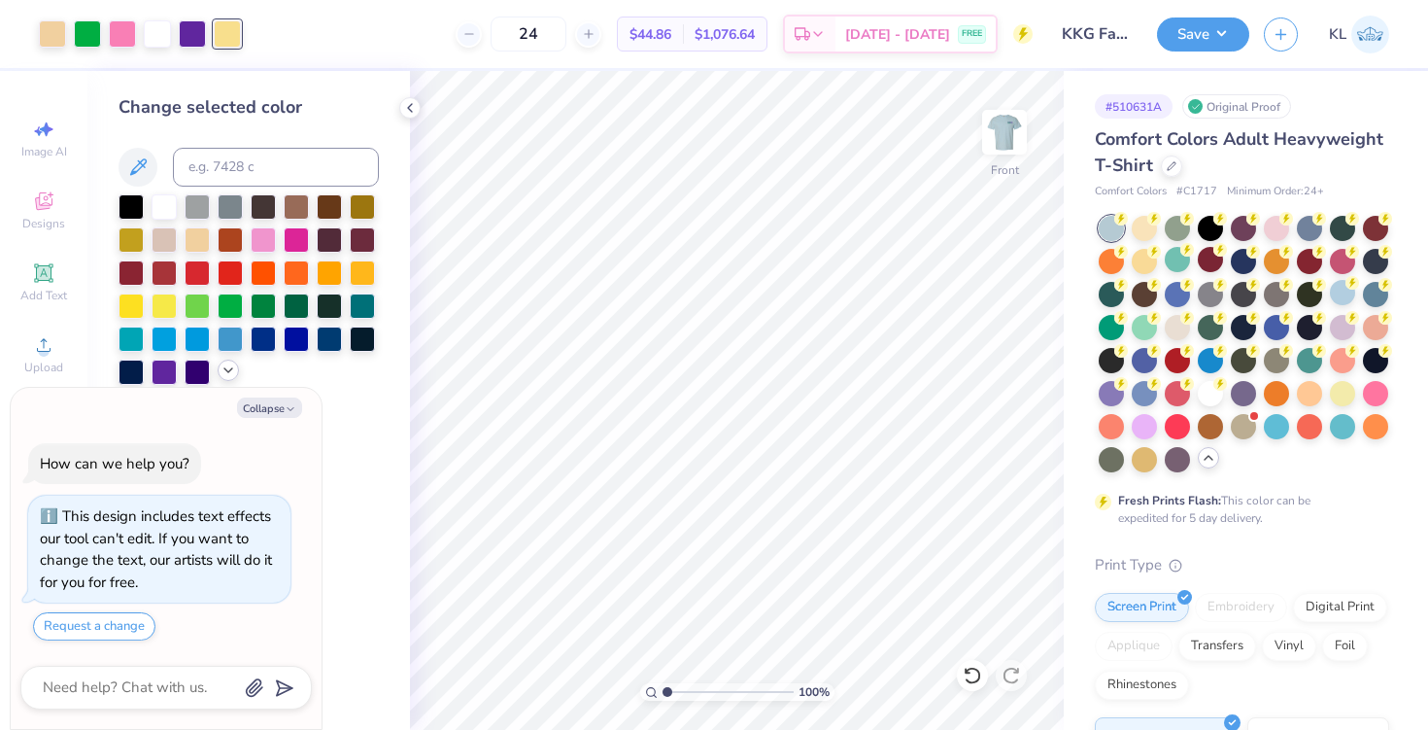
click at [227, 370] on icon at bounding box center [229, 370] width 16 height 16
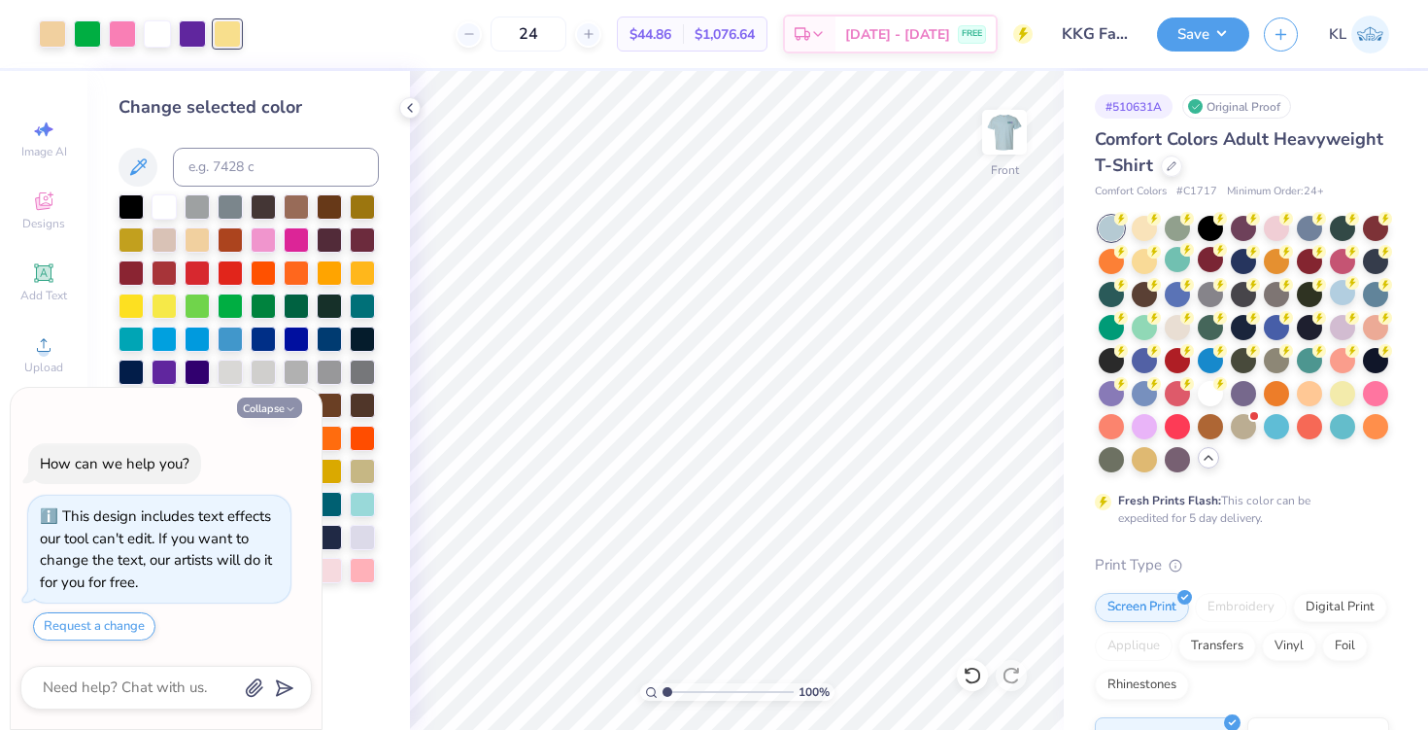
click at [278, 407] on button "Collapse" at bounding box center [269, 407] width 65 height 20
type textarea "x"
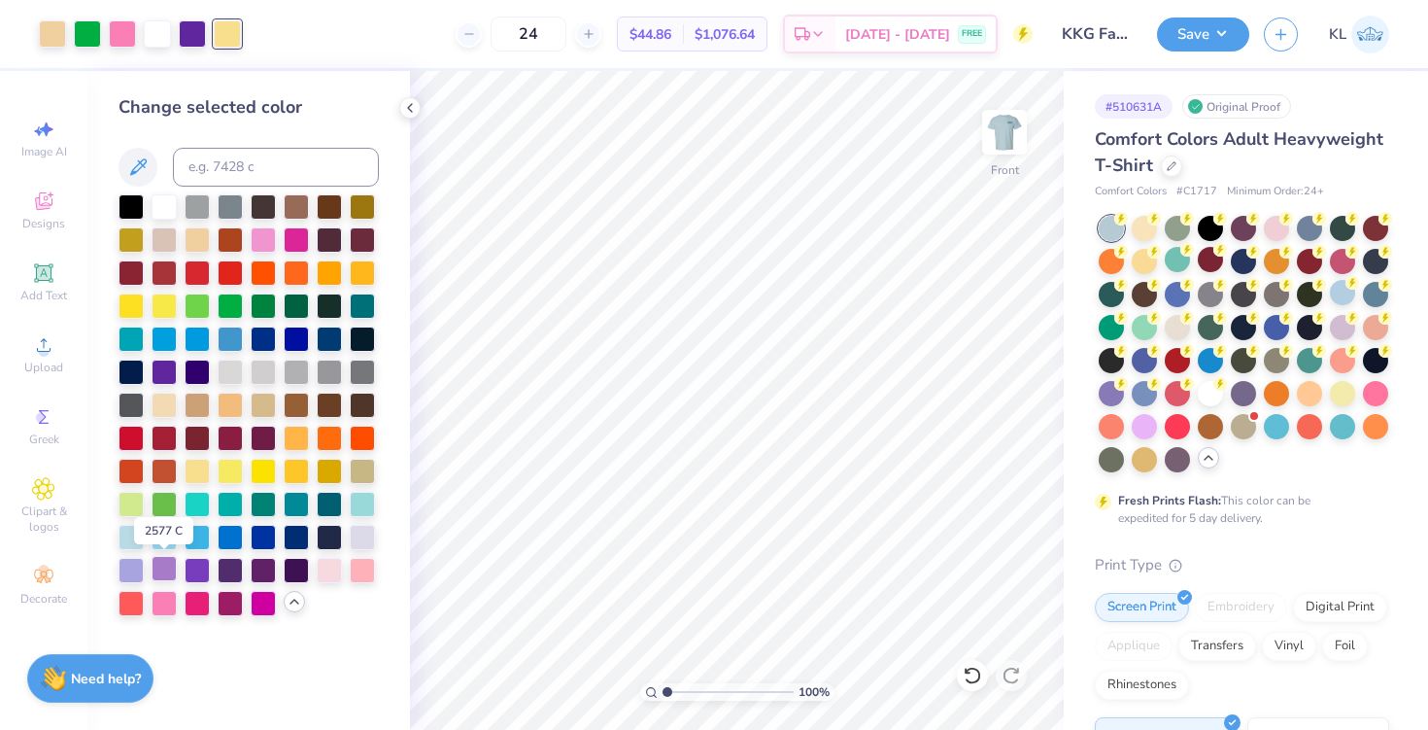
click at [157, 567] on div at bounding box center [164, 568] width 25 height 25
click at [136, 567] on div at bounding box center [131, 568] width 25 height 25
click at [971, 679] on icon at bounding box center [972, 674] width 19 height 19
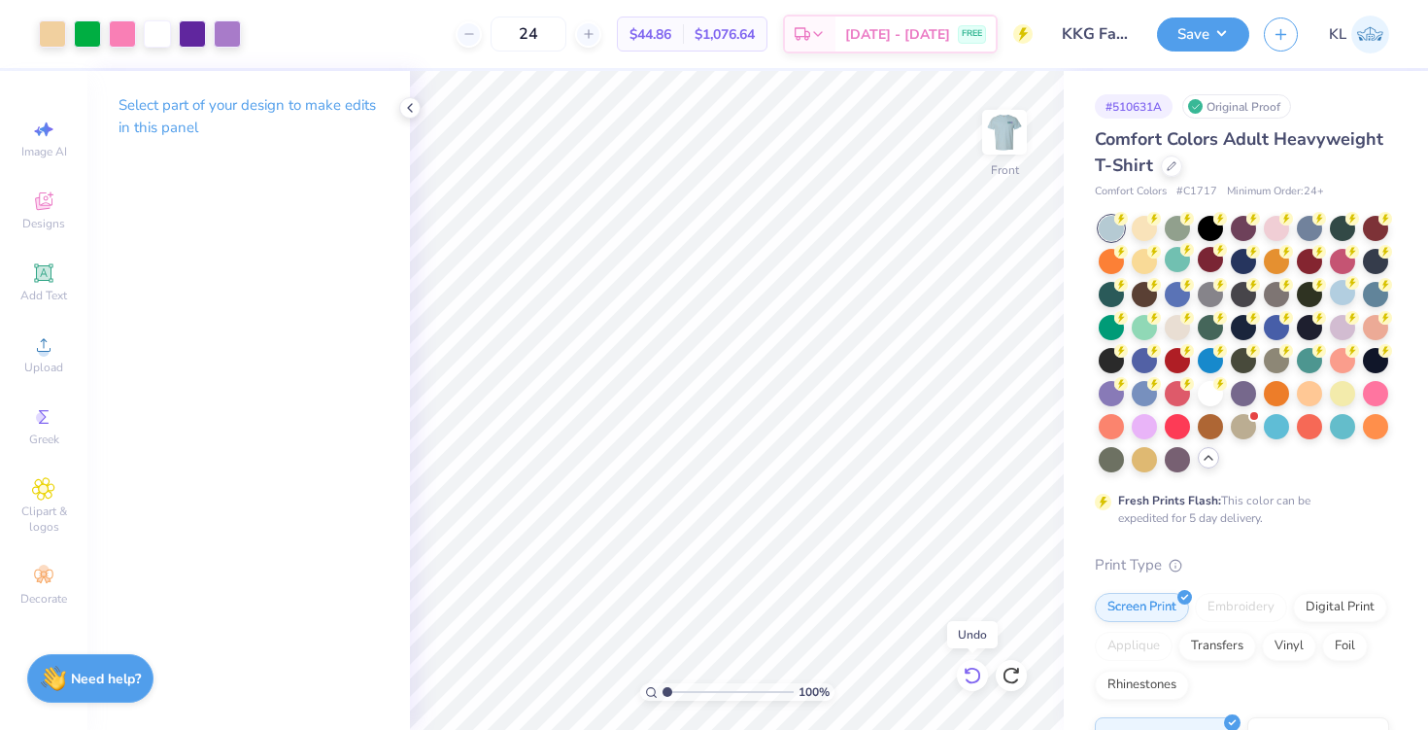
click at [971, 679] on icon at bounding box center [972, 674] width 19 height 19
click at [971, 675] on icon at bounding box center [972, 674] width 19 height 19
click at [1010, 132] on img at bounding box center [1005, 132] width 78 height 78
click at [976, 675] on icon at bounding box center [972, 674] width 19 height 19
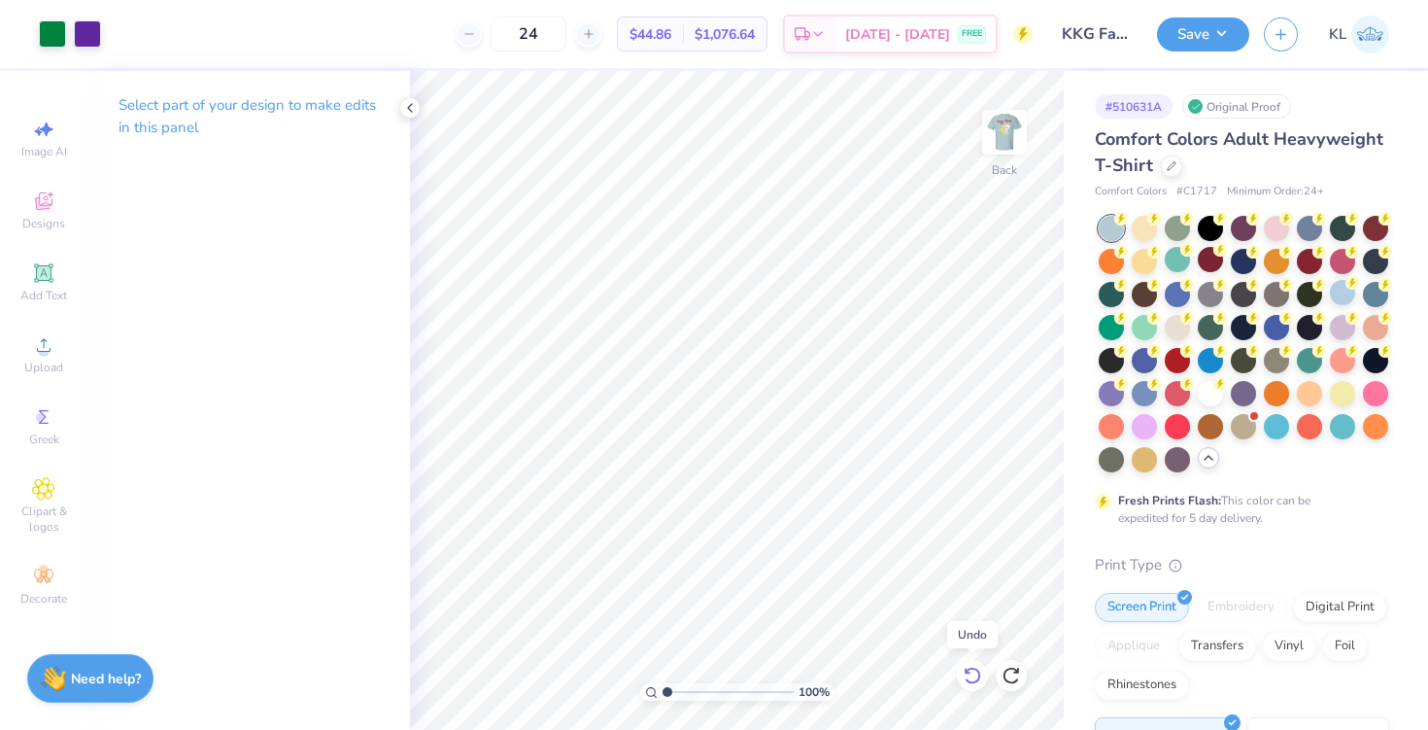
click at [976, 675] on icon at bounding box center [972, 674] width 19 height 19
click at [91, 26] on div at bounding box center [87, 31] width 27 height 27
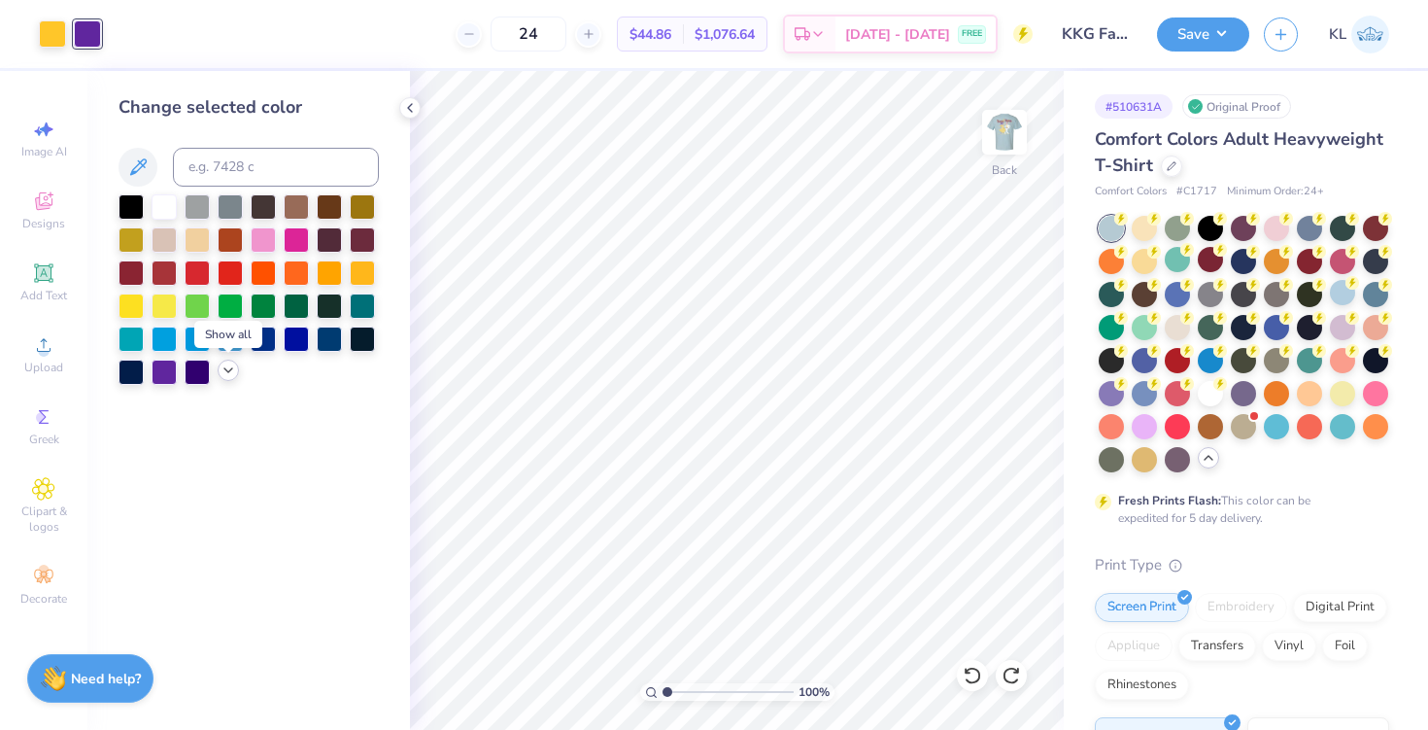
click at [227, 377] on icon at bounding box center [229, 370] width 16 height 16
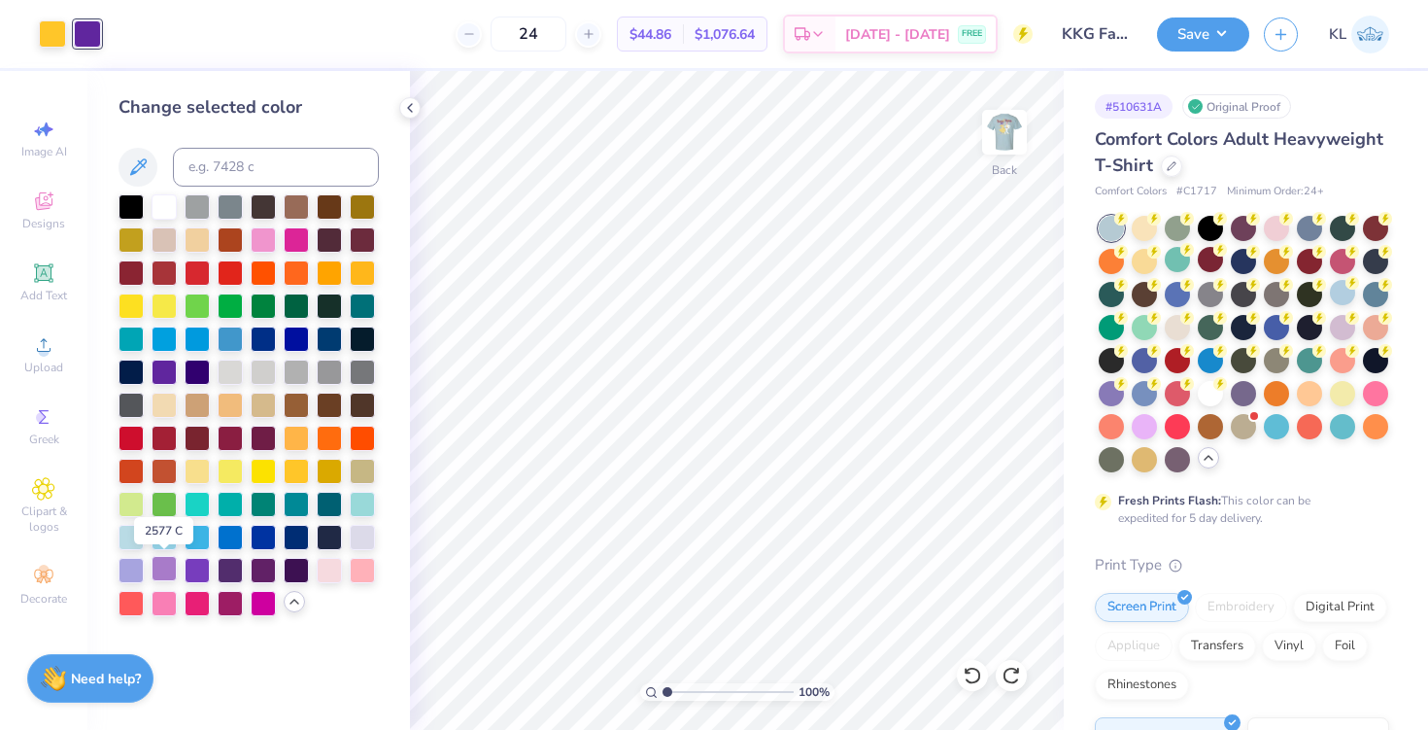
click at [163, 569] on div at bounding box center [164, 568] width 25 height 25
click at [194, 568] on div at bounding box center [197, 568] width 25 height 25
click at [1013, 123] on img at bounding box center [1005, 132] width 78 height 78
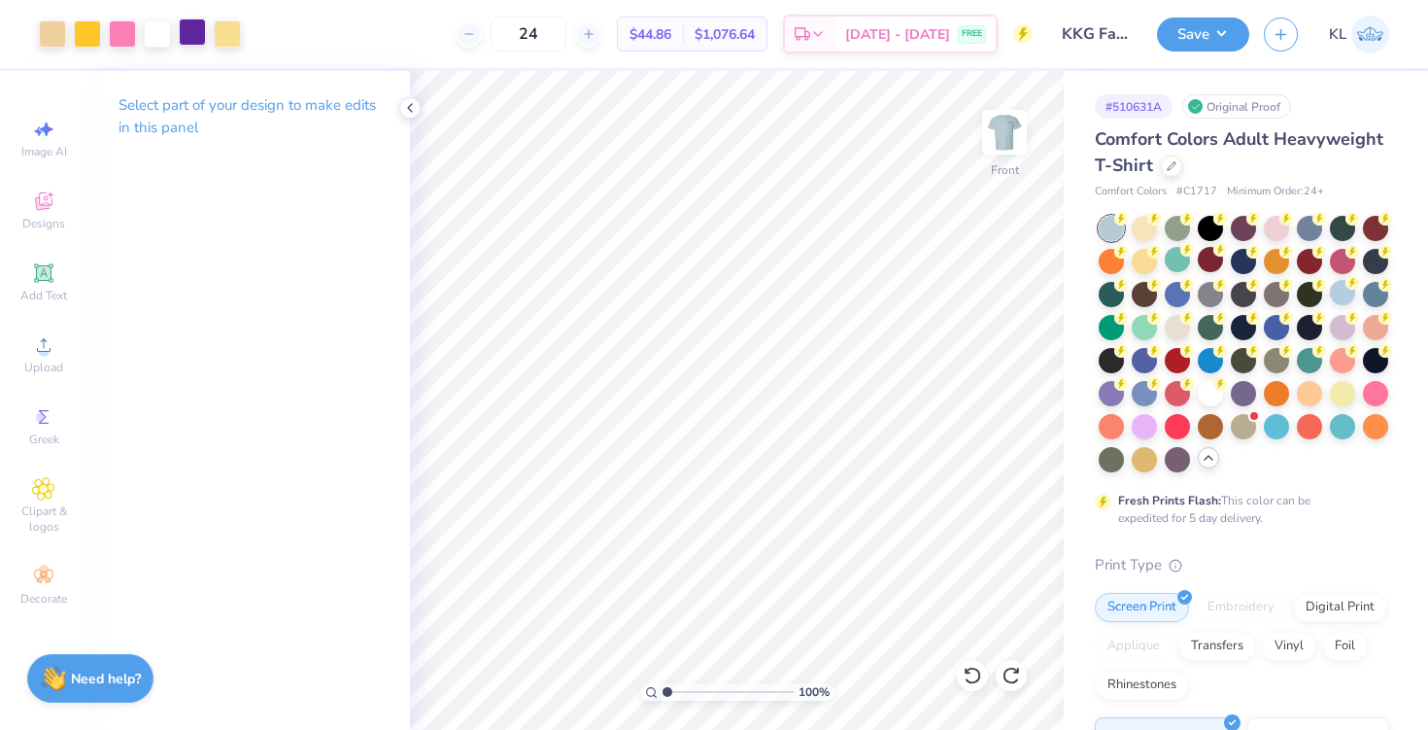
click at [193, 36] on div at bounding box center [192, 31] width 27 height 27
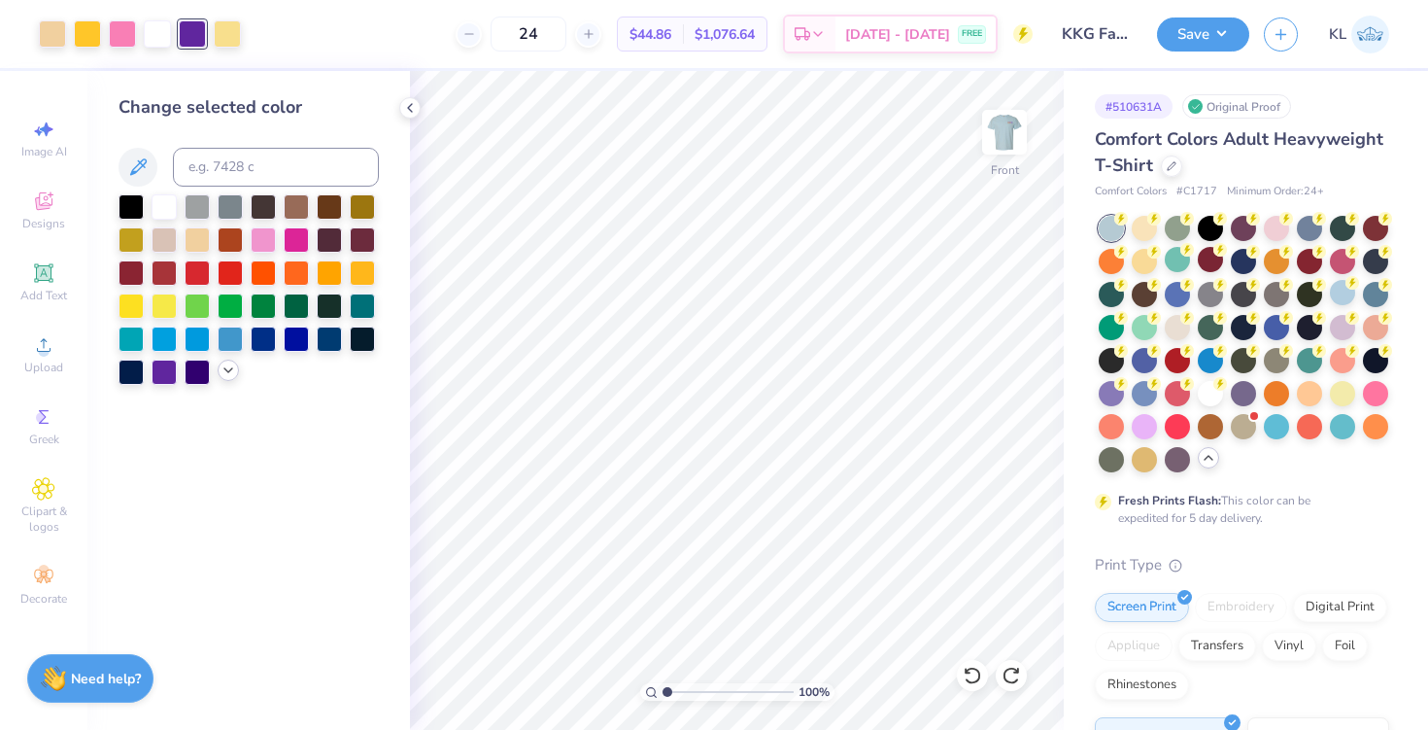
click at [230, 366] on icon at bounding box center [229, 370] width 16 height 16
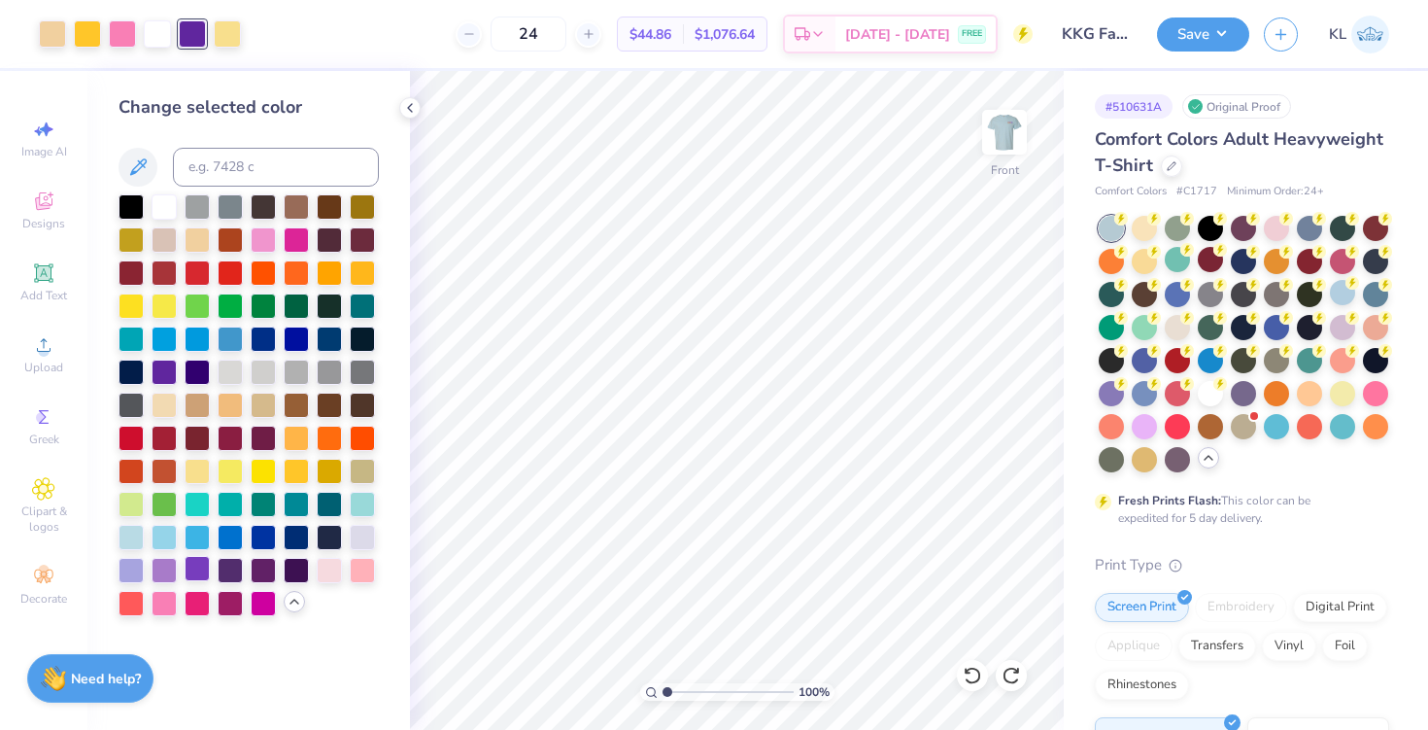
click at [202, 570] on div at bounding box center [197, 568] width 25 height 25
click at [996, 117] on img at bounding box center [1005, 132] width 78 height 78
click at [998, 119] on img at bounding box center [1005, 132] width 78 height 78
